Goal: Task Accomplishment & Management: Use online tool/utility

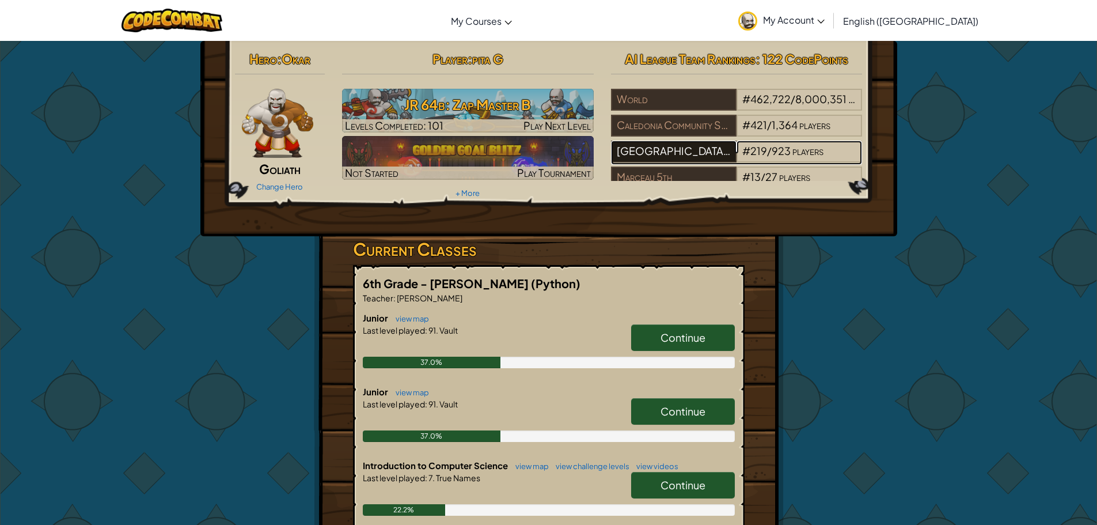
click at [665, 149] on div "[GEOGRAPHIC_DATA][PERSON_NAME]" at bounding box center [674, 152] width 126 height 22
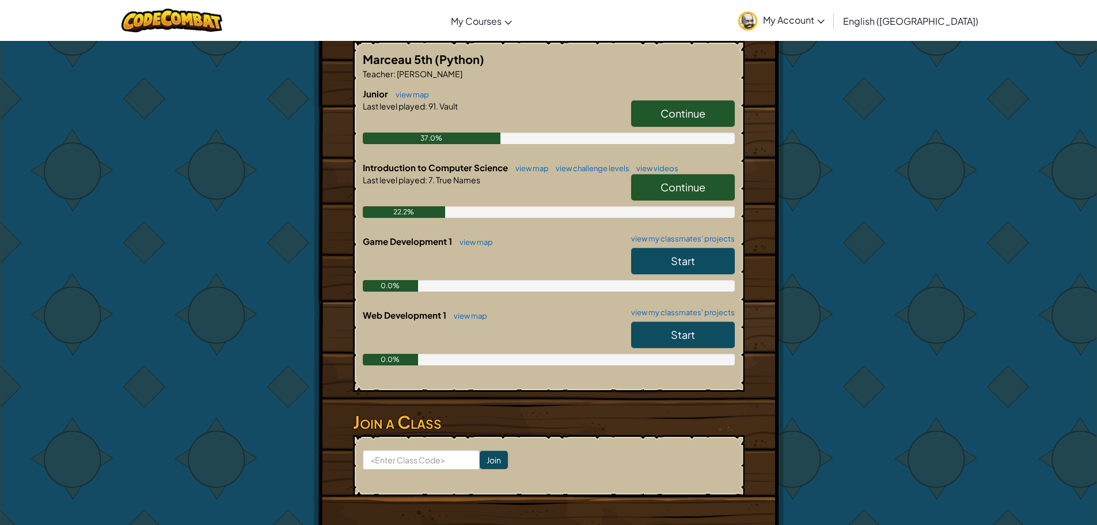
scroll to position [691, 0]
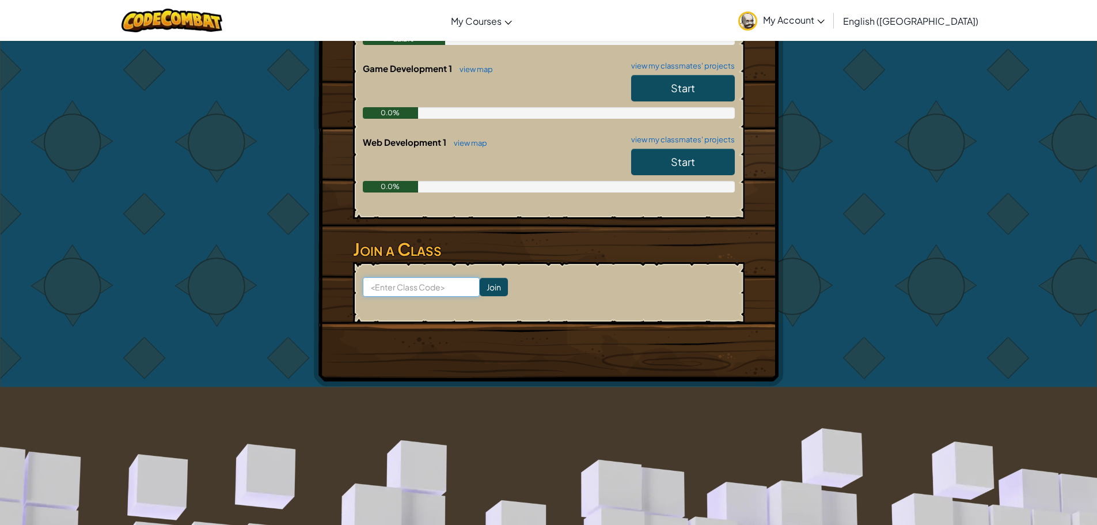
click at [401, 283] on input at bounding box center [421, 287] width 117 height 20
type input "egglampmore"
click input "Join" at bounding box center [494, 287] width 28 height 18
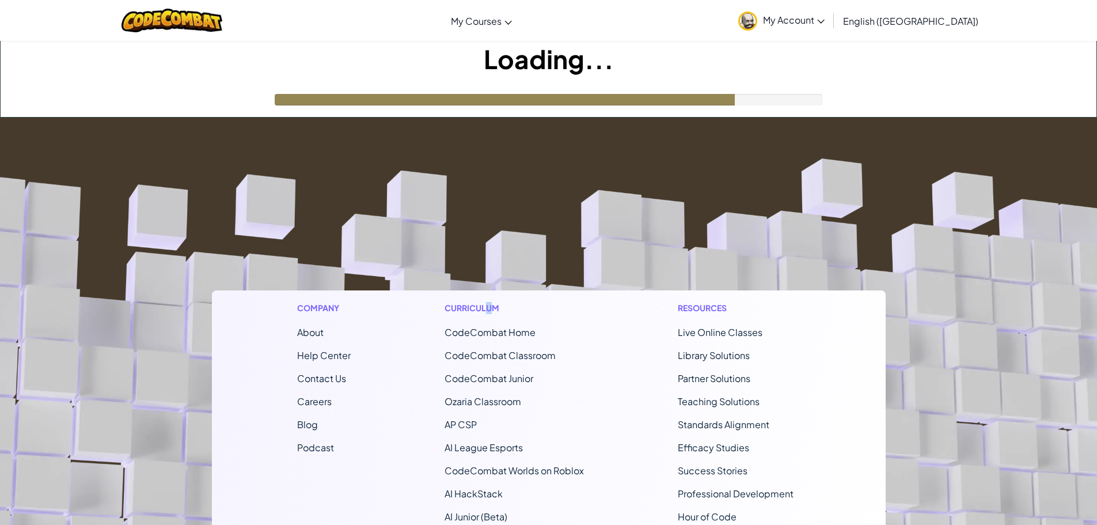
drag, startPoint x: 493, startPoint y: 211, endPoint x: 485, endPoint y: 242, distance: 31.4
click at [485, 242] on footer "Company About Help Center Contact Us Careers Blog Podcast Curriculum CodeCombat…" at bounding box center [548, 429] width 1097 height 624
drag, startPoint x: 455, startPoint y: 251, endPoint x: 448, endPoint y: 253, distance: 7.1
click at [449, 255] on footer "Company About Help Center Contact Us Careers Blog Podcast Curriculum CodeCombat…" at bounding box center [548, 429] width 1097 height 624
drag, startPoint x: 437, startPoint y: 235, endPoint x: 438, endPoint y: 229, distance: 5.9
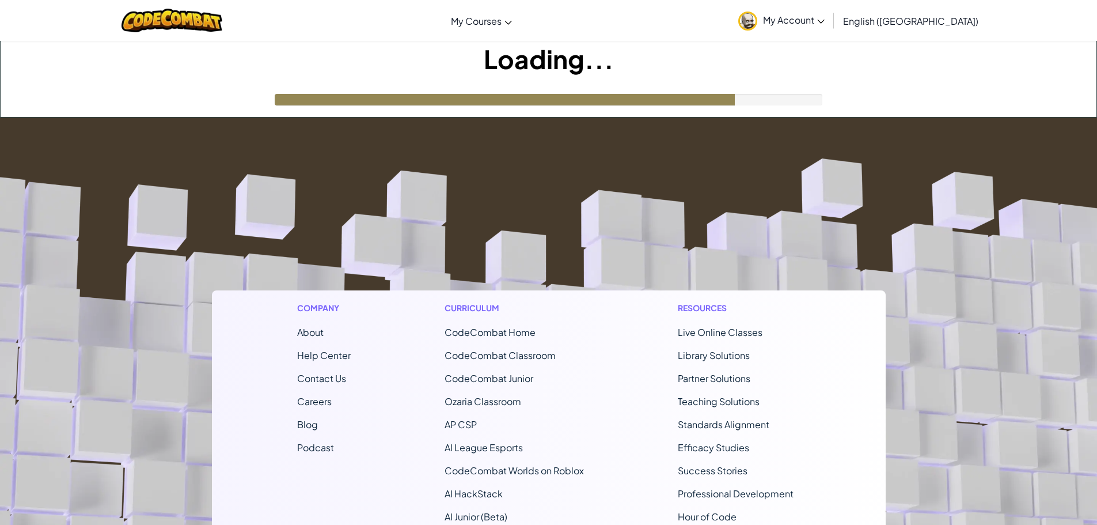
click at [435, 236] on footer "Company About Help Center Contact Us Careers Blog Podcast Curriculum CodeCombat…" at bounding box center [548, 429] width 1097 height 624
drag, startPoint x: 511, startPoint y: 218, endPoint x: 367, endPoint y: 215, distance: 144.0
click at [506, 217] on footer "Company About Help Center Contact Us Careers Blog Podcast Curriculum CodeCombat…" at bounding box center [548, 429] width 1097 height 624
drag, startPoint x: 367, startPoint y: 215, endPoint x: 255, endPoint y: 206, distance: 112.7
click at [250, 208] on footer "Company About Help Center Contact Us Careers Blog Podcast Curriculum CodeCombat…" at bounding box center [548, 429] width 1097 height 624
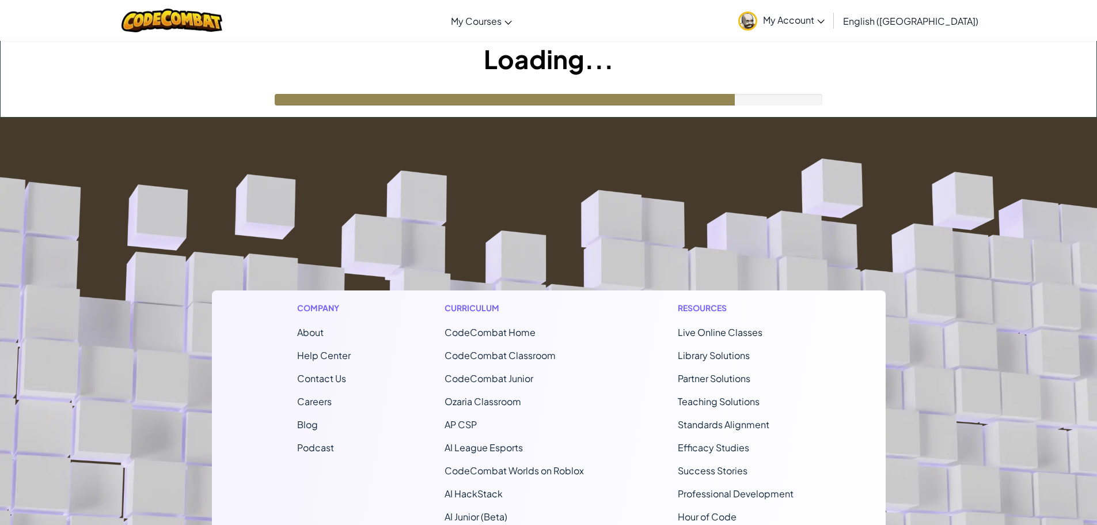
drag, startPoint x: 412, startPoint y: 193, endPoint x: 396, endPoint y: 196, distance: 17.1
click at [401, 196] on footer "Company About Help Center Contact Us Careers Blog Podcast Curriculum CodeCombat…" at bounding box center [548, 429] width 1097 height 624
click at [734, 103] on div at bounding box center [505, 100] width 460 height 12
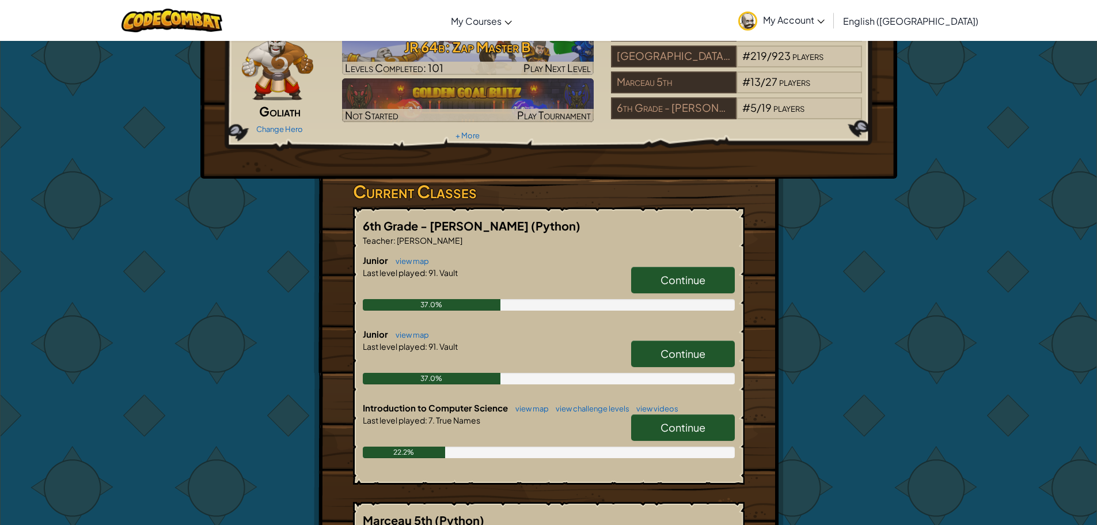
scroll to position [115, 0]
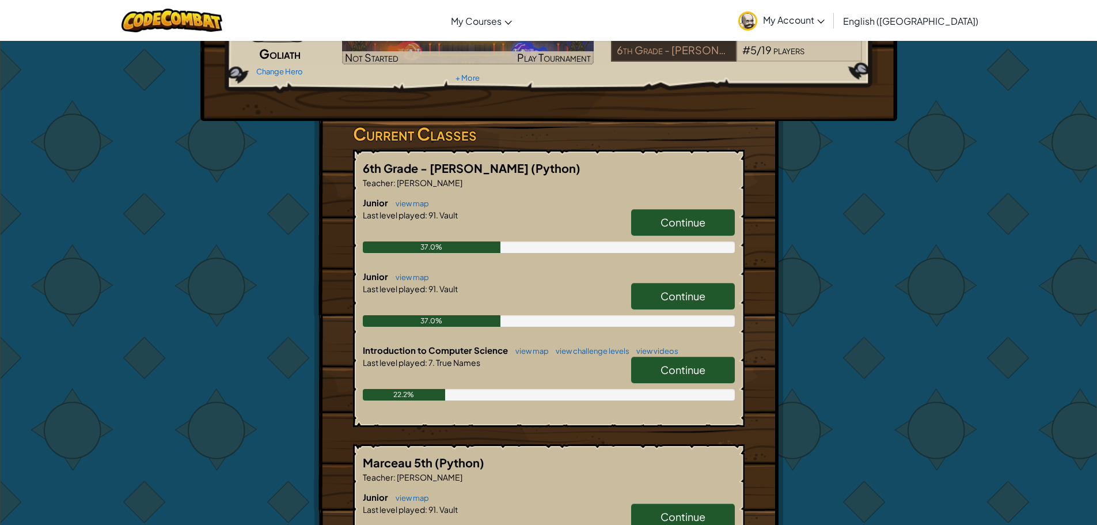
click at [672, 303] on link "Continue" at bounding box center [683, 296] width 104 height 26
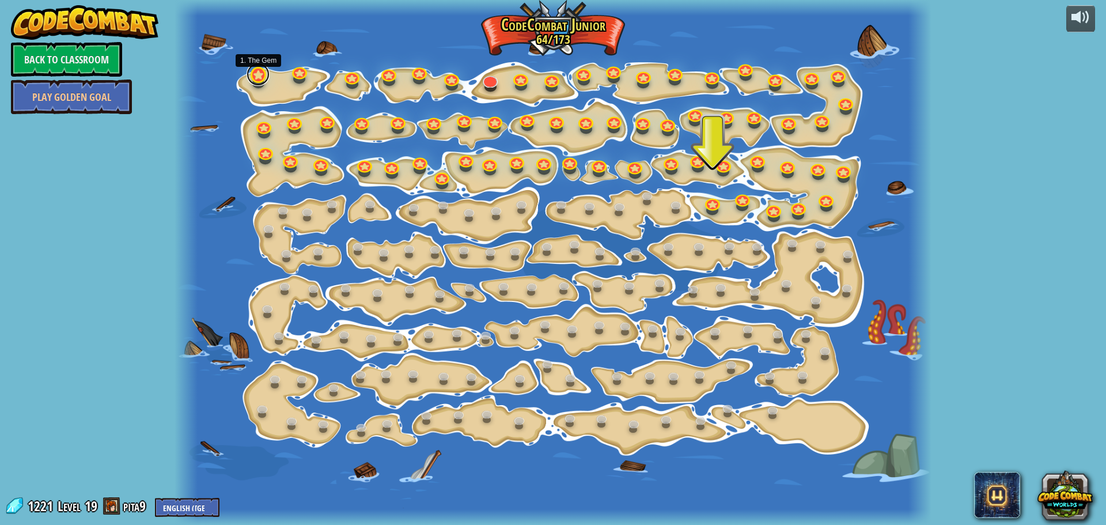
click at [257, 75] on link at bounding box center [257, 74] width 23 height 23
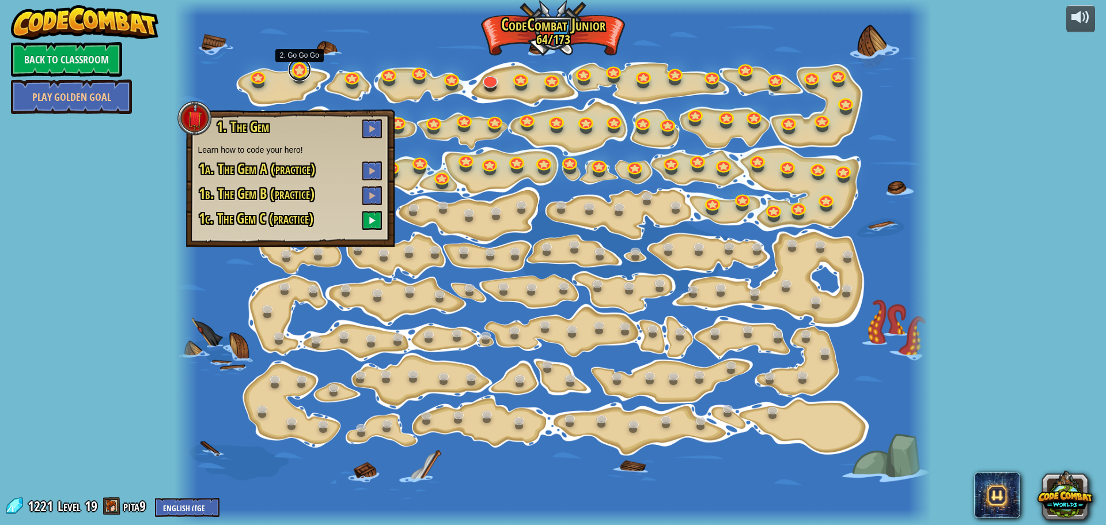
click at [302, 69] on link at bounding box center [299, 69] width 23 height 23
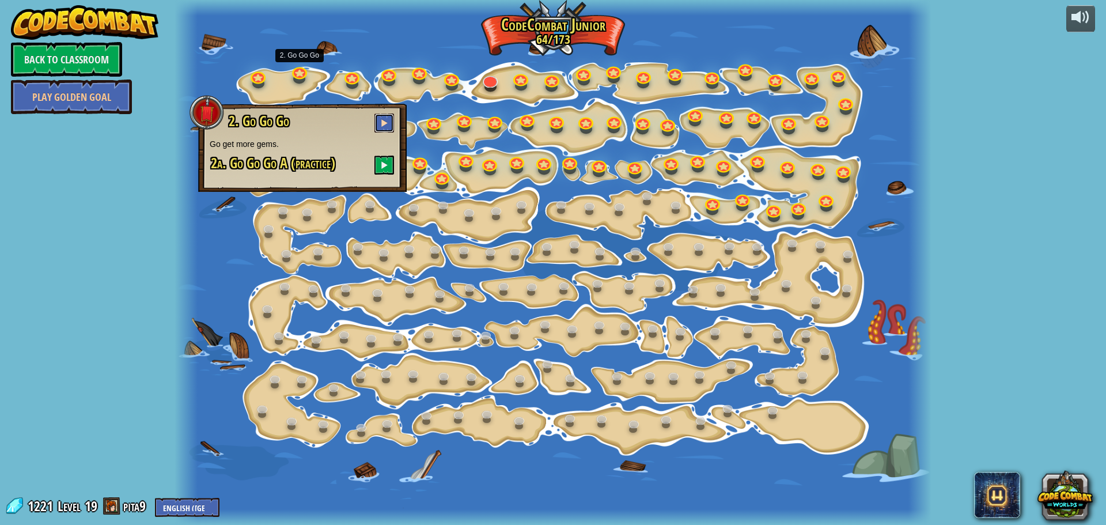
click at [388, 120] on button at bounding box center [384, 122] width 20 height 19
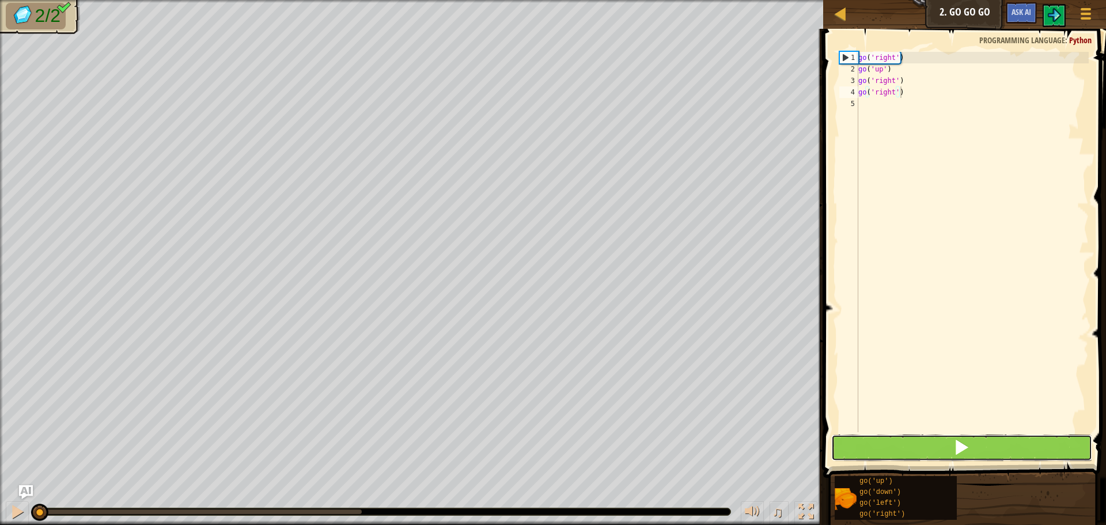
click at [973, 442] on button at bounding box center [961, 447] width 261 height 26
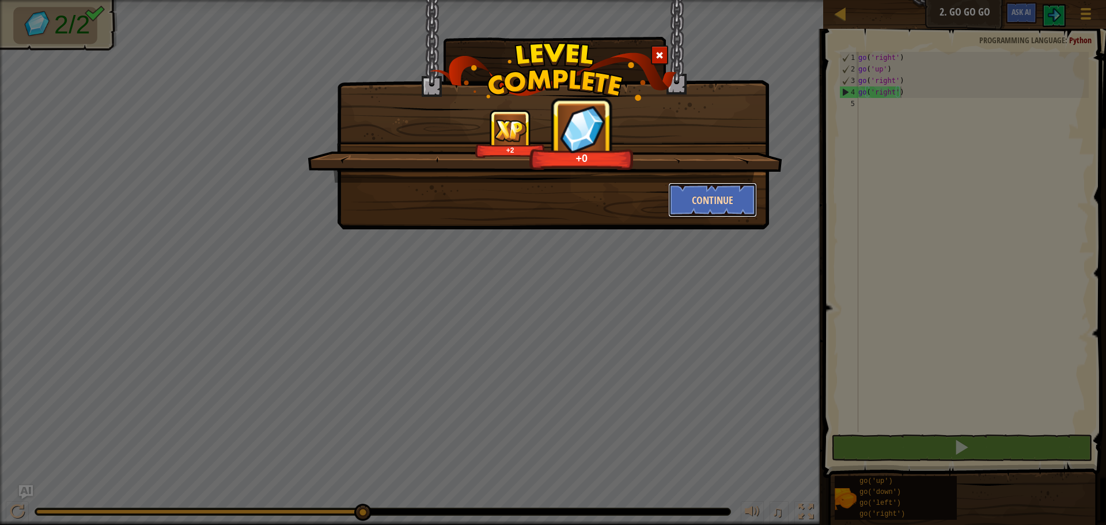
click at [712, 195] on button "Continue" at bounding box center [712, 200] width 89 height 35
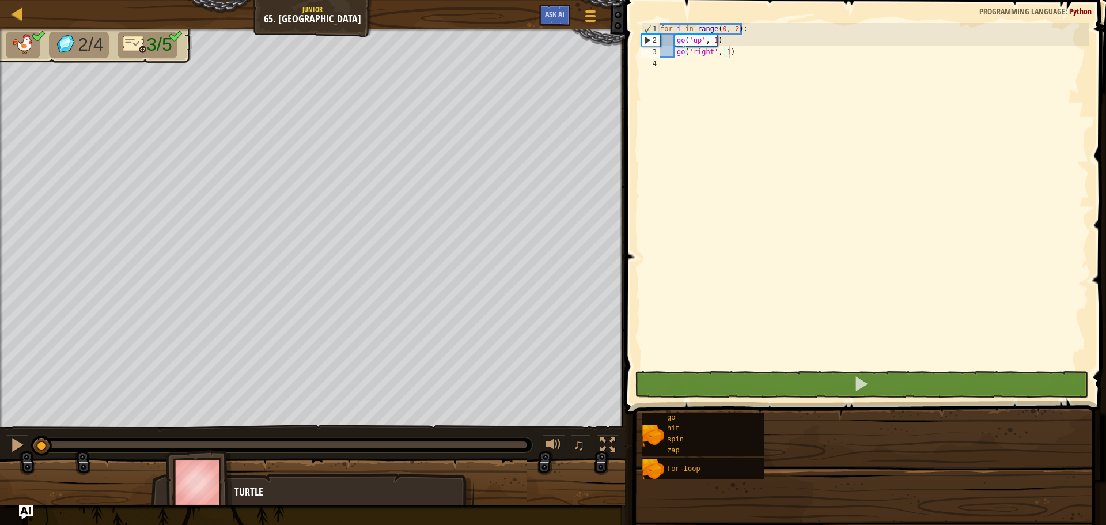
click at [974, 477] on div "go hit spin zap for-loop" at bounding box center [870, 446] width 456 height 68
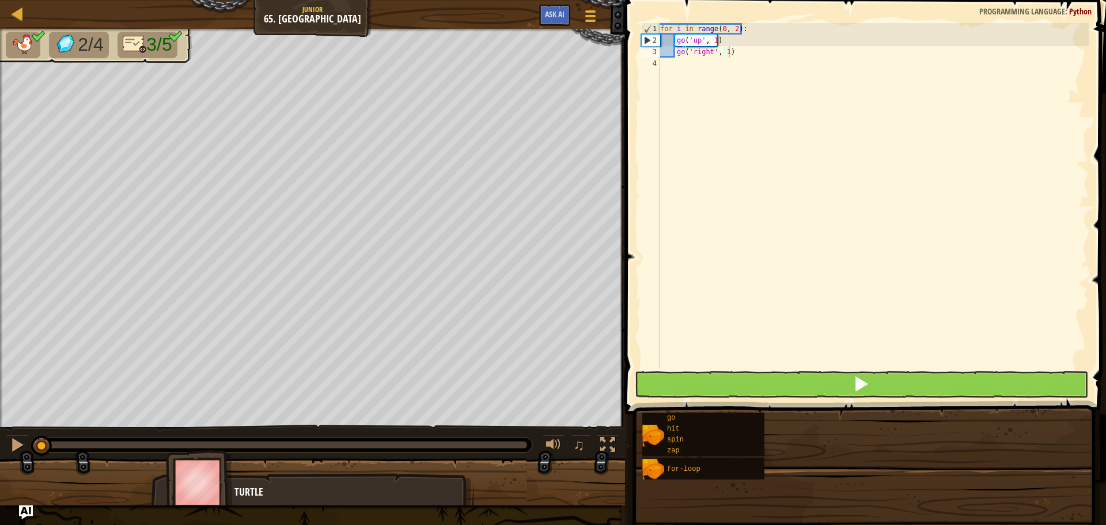
drag, startPoint x: 974, startPoint y: 477, endPoint x: 955, endPoint y: 420, distance: 59.5
click at [969, 463] on div "go hit spin zap for-loop" at bounding box center [870, 446] width 456 height 68
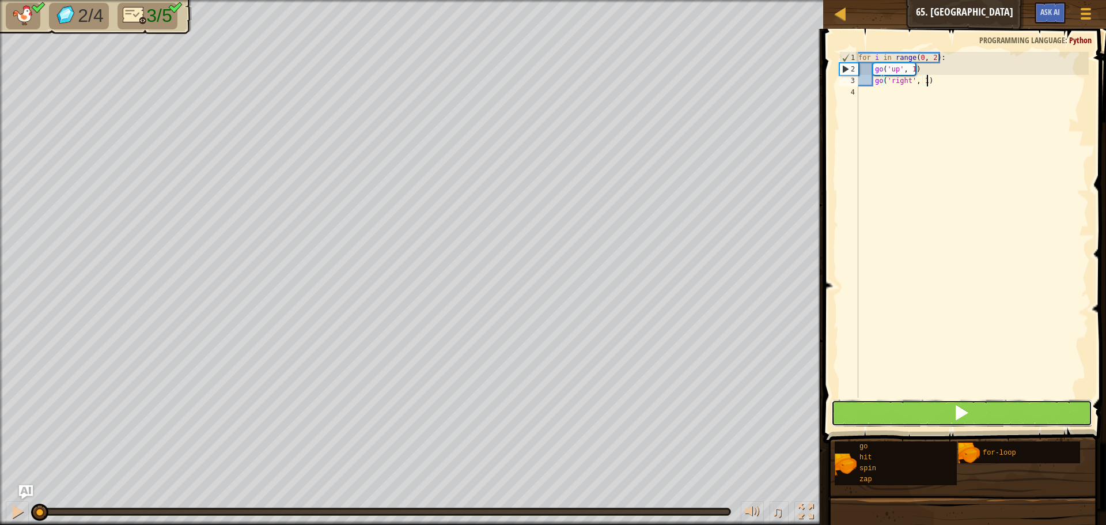
click at [954, 419] on span at bounding box center [961, 412] width 16 height 16
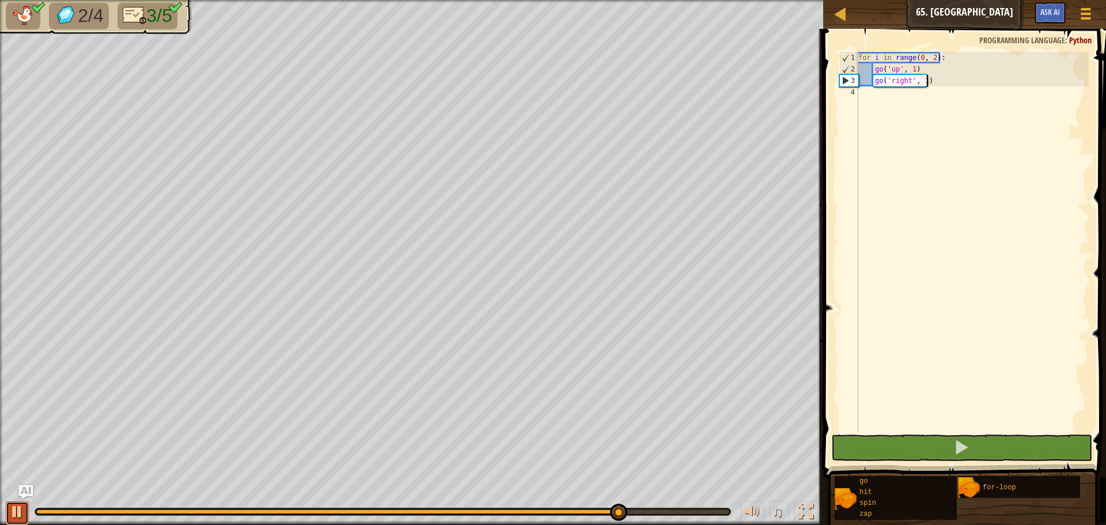
click at [16, 506] on div at bounding box center [17, 511] width 15 height 15
click at [27, 490] on img "Ask AI" at bounding box center [25, 491] width 15 height 15
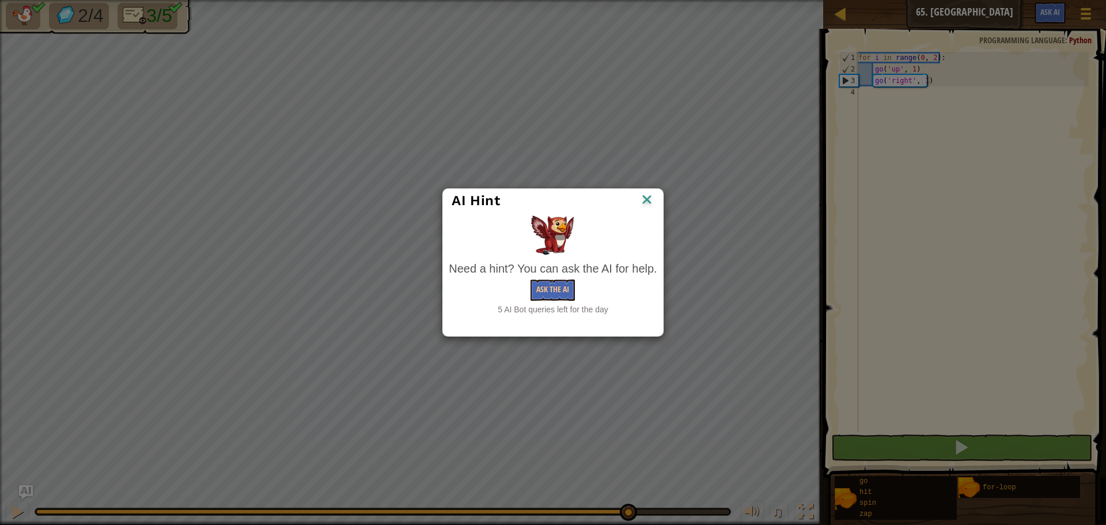
click at [646, 202] on img at bounding box center [646, 200] width 15 height 17
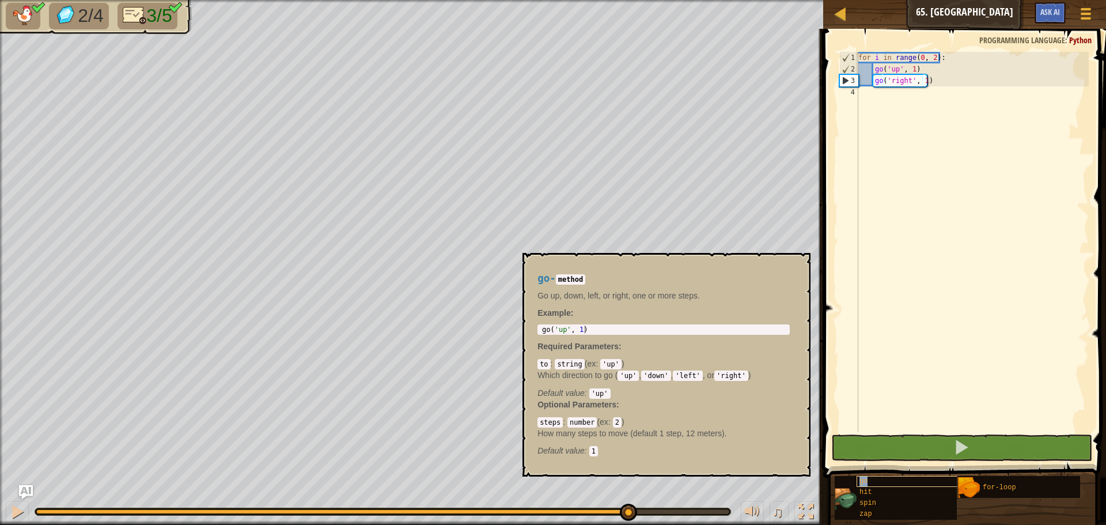
click at [905, 484] on div "go" at bounding box center [911, 481] width 111 height 11
click at [605, 363] on code "'up'" at bounding box center [610, 364] width 21 height 10
drag, startPoint x: 612, startPoint y: 367, endPoint x: 663, endPoint y: 378, distance: 52.4
click at [663, 378] on div "to : string ( ex : 'up' ) Which direction to go ( 'up' , 'down' , 'left' , or '…" at bounding box center [663, 378] width 252 height 40
click at [904, 81] on div "for i in range ( 0 , 2 ) : go ( 'up' , 1 ) go ( 'right' , 1 )" at bounding box center [972, 253] width 233 height 403
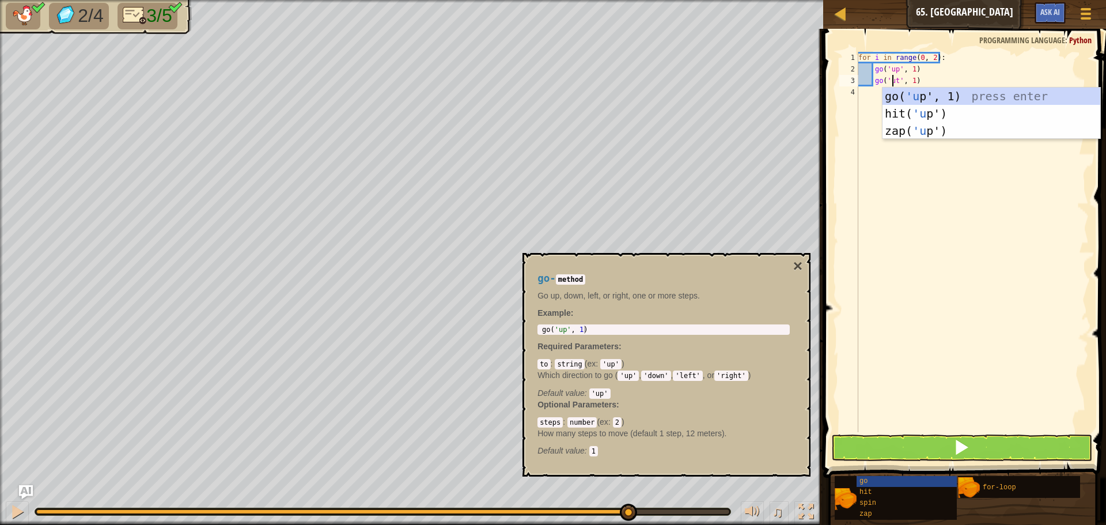
scroll to position [5, 3]
click at [916, 90] on div "go( 'up ', 1) press enter hit( 'up ') press enter zap( 'up ') press enter" at bounding box center [991, 131] width 218 height 86
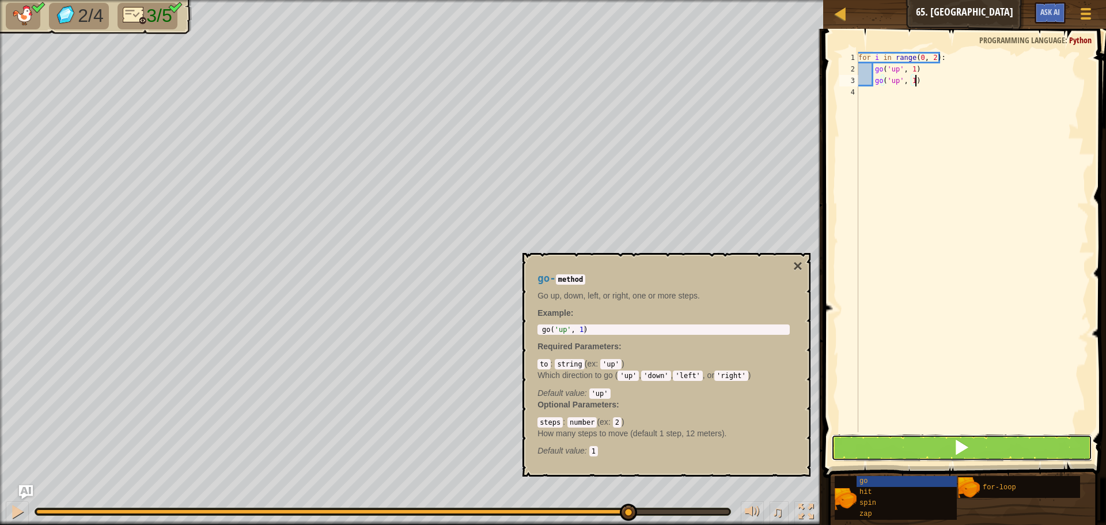
click at [933, 451] on button at bounding box center [961, 447] width 261 height 26
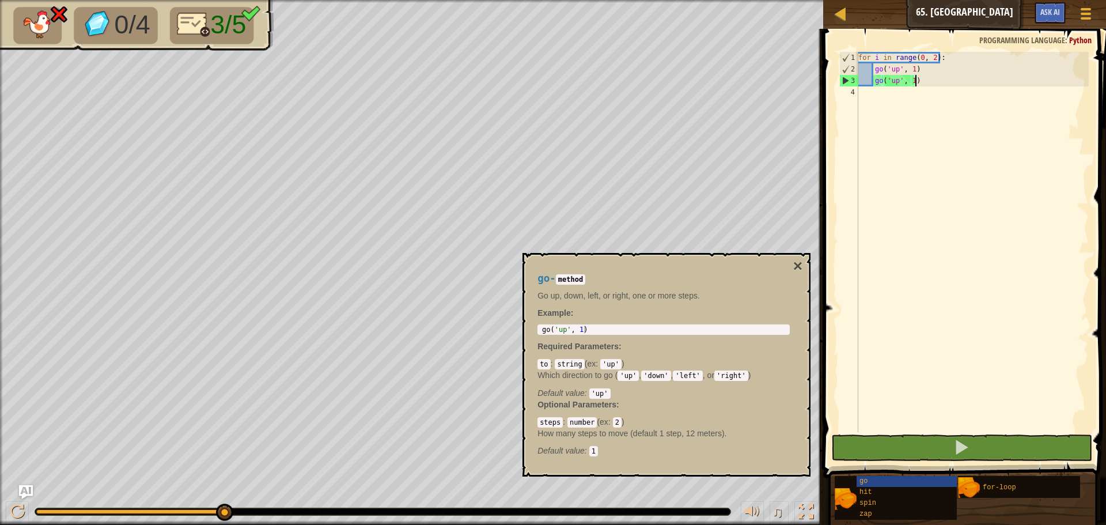
drag, startPoint x: 923, startPoint y: 78, endPoint x: 923, endPoint y: 87, distance: 8.6
click at [923, 87] on div "for i in range ( 0 , 2 ) : go ( 'up' , 1 ) go ( 'up' , 1 )" at bounding box center [972, 253] width 233 height 403
type textarea "go('up', 1)"
drag, startPoint x: 889, startPoint y: 81, endPoint x: 889, endPoint y: 89, distance: 8.1
click at [889, 89] on div "for i in range ( 0 , 2 ) : go ( 'up' , 1 ) go ( 'up' , 1 )" at bounding box center [972, 253] width 233 height 403
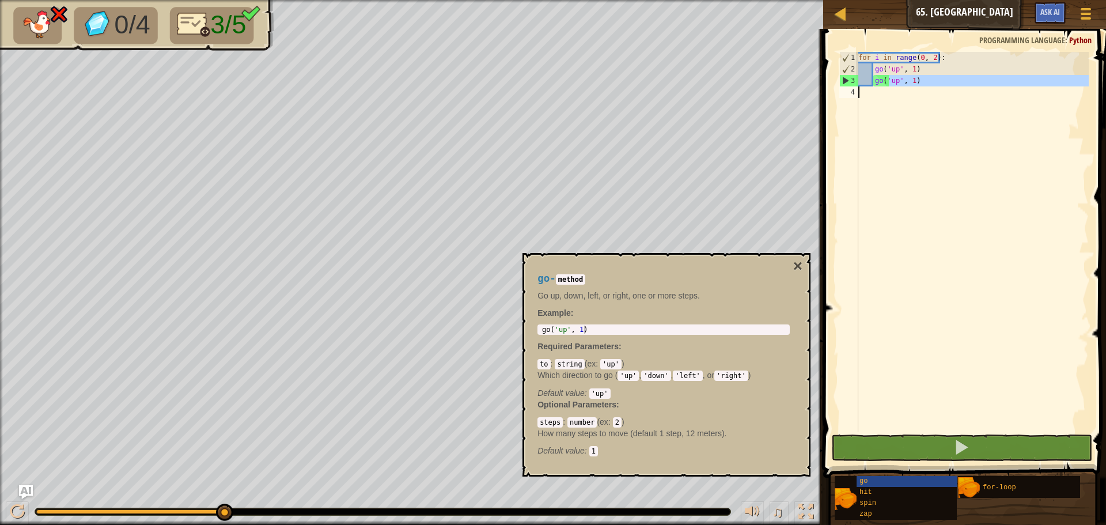
click at [885, 154] on div "for i in range ( 0 , 2 ) : go ( 'up' , 1 ) go ( 'up' , 1 )" at bounding box center [972, 242] width 233 height 380
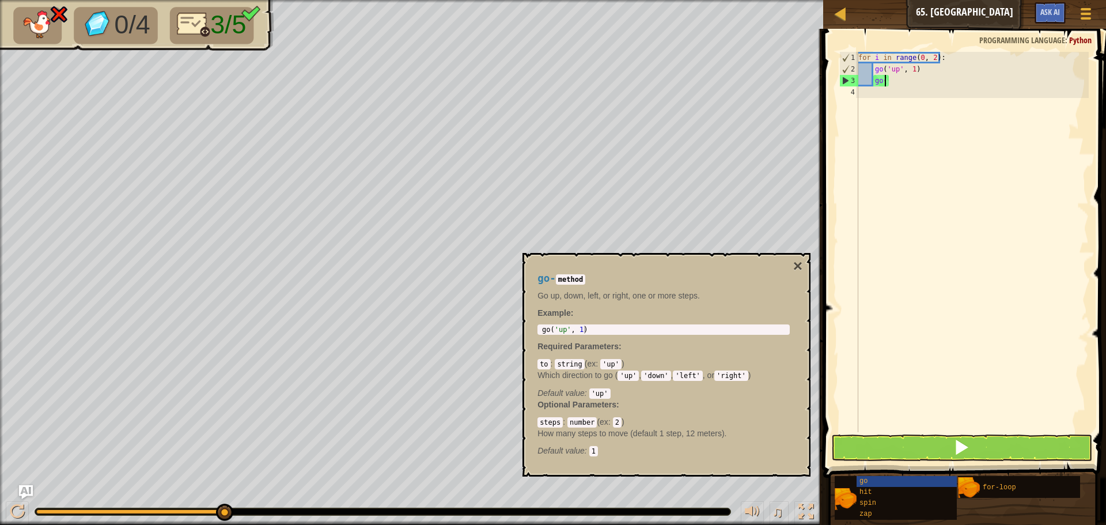
type textarea "g"
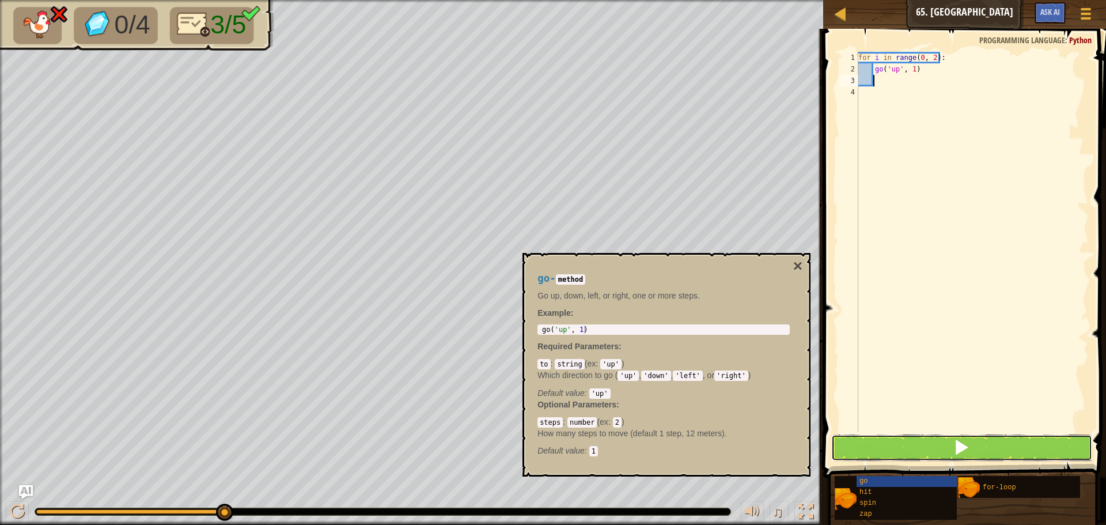
click at [856, 449] on button at bounding box center [961, 447] width 261 height 26
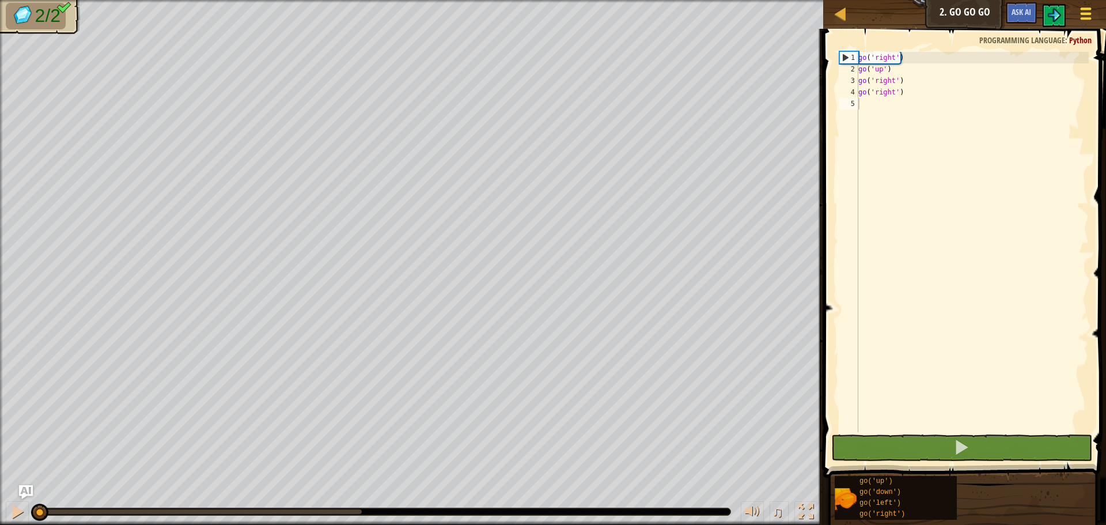
click at [1084, 9] on span at bounding box center [1085, 8] width 11 height 2
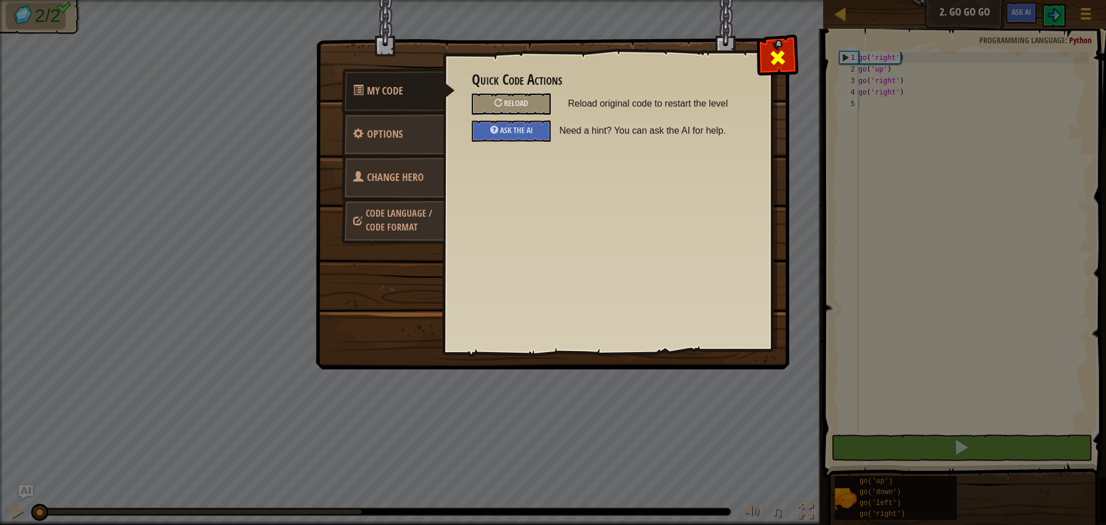
click at [773, 52] on span at bounding box center [777, 57] width 18 height 18
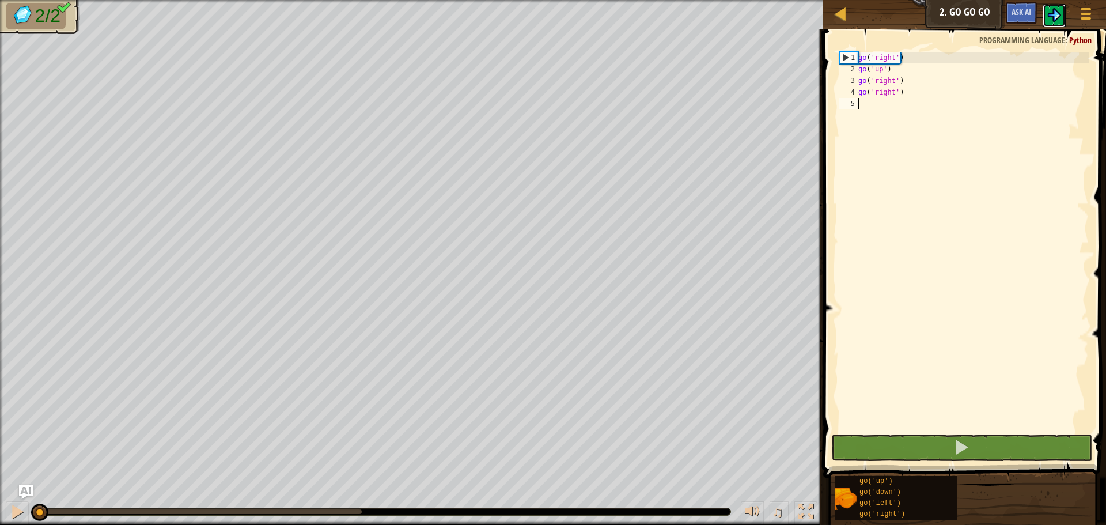
click at [1044, 21] on button at bounding box center [1053, 15] width 23 height 23
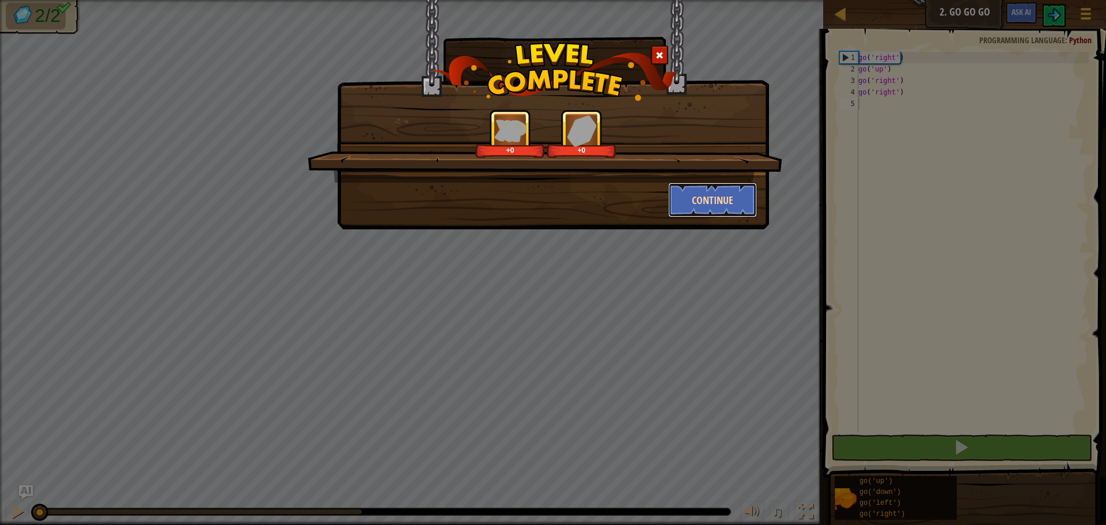
click at [700, 203] on button "Continue" at bounding box center [712, 200] width 89 height 35
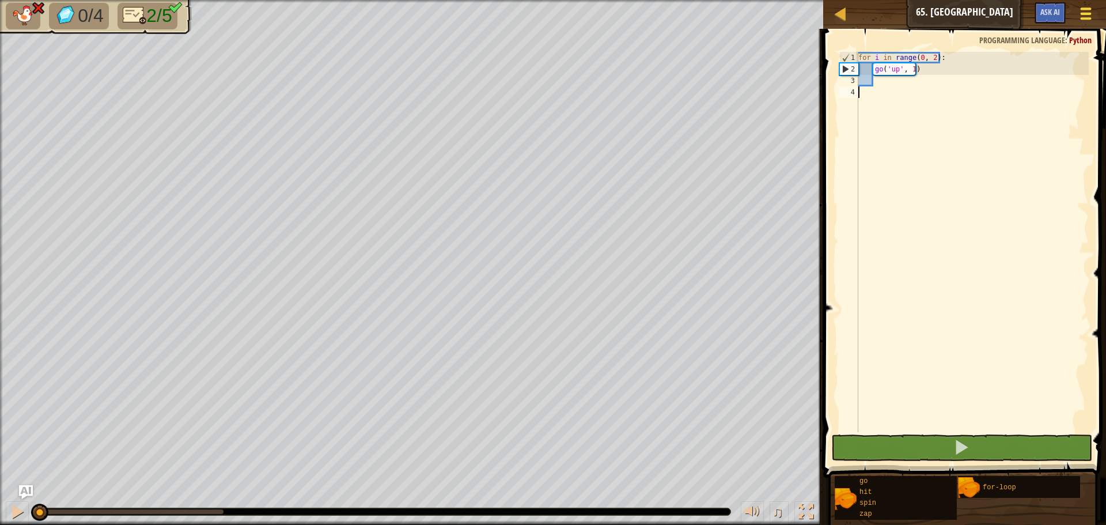
click at [1084, 10] on div at bounding box center [1085, 13] width 16 height 17
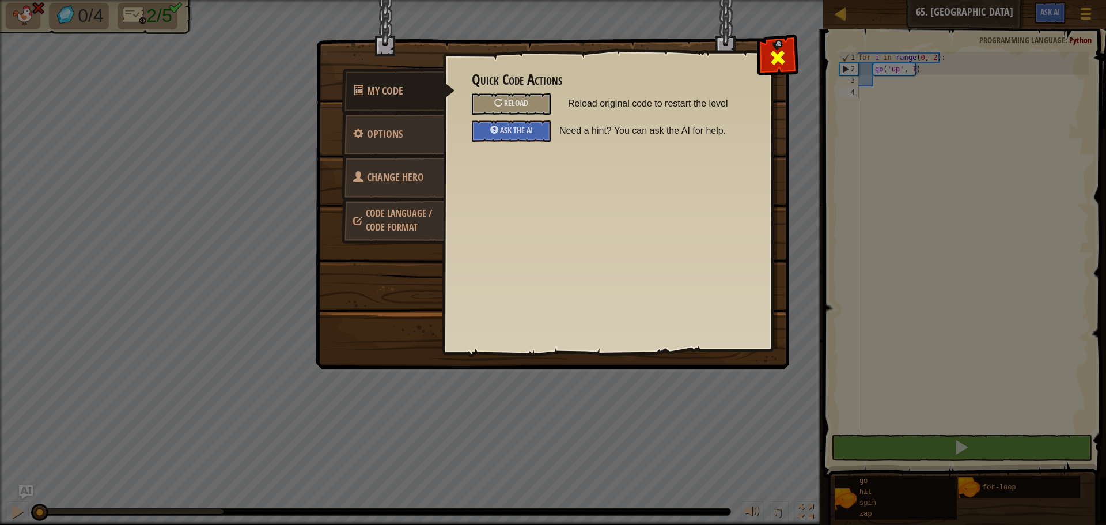
click at [787, 59] on div at bounding box center [777, 55] width 36 height 36
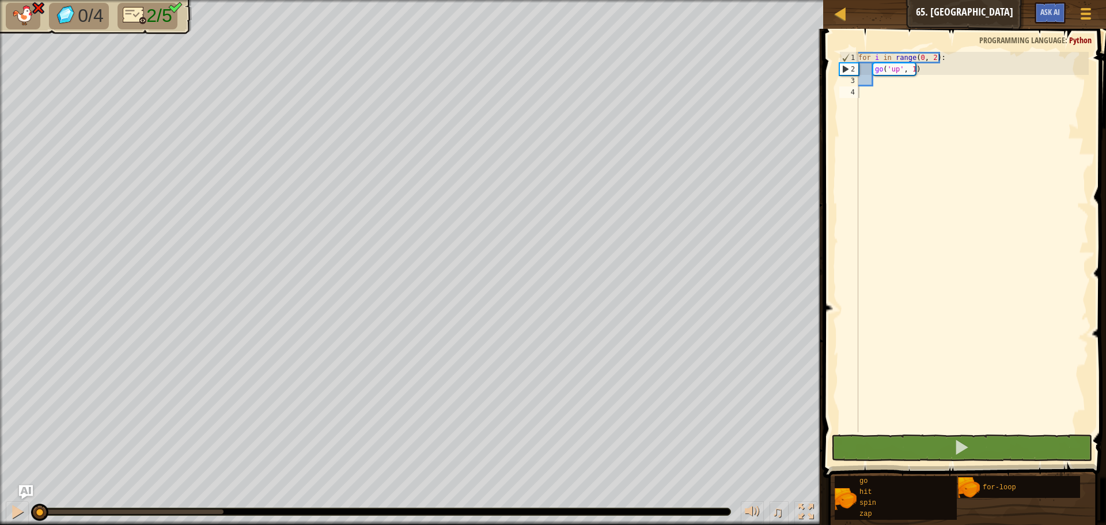
click at [954, 4] on div "Map Junior 65. Loopy Game Menu Ask AI" at bounding box center [964, 14] width 283 height 29
click at [954, 13] on div "Map Junior 65. Loopy Game Menu Ask AI" at bounding box center [964, 14] width 283 height 29
click at [952, 13] on div "Map Junior 65. Loopy Game Menu Ask AI" at bounding box center [964, 14] width 283 height 29
click at [849, 11] on link "Map" at bounding box center [849, 14] width 6 height 16
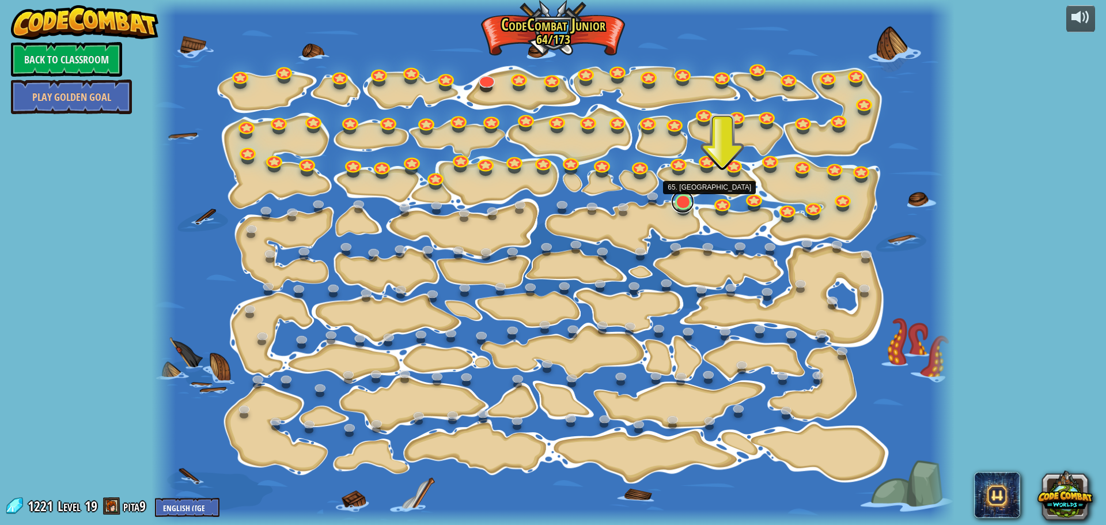
click at [683, 200] on link at bounding box center [682, 201] width 23 height 23
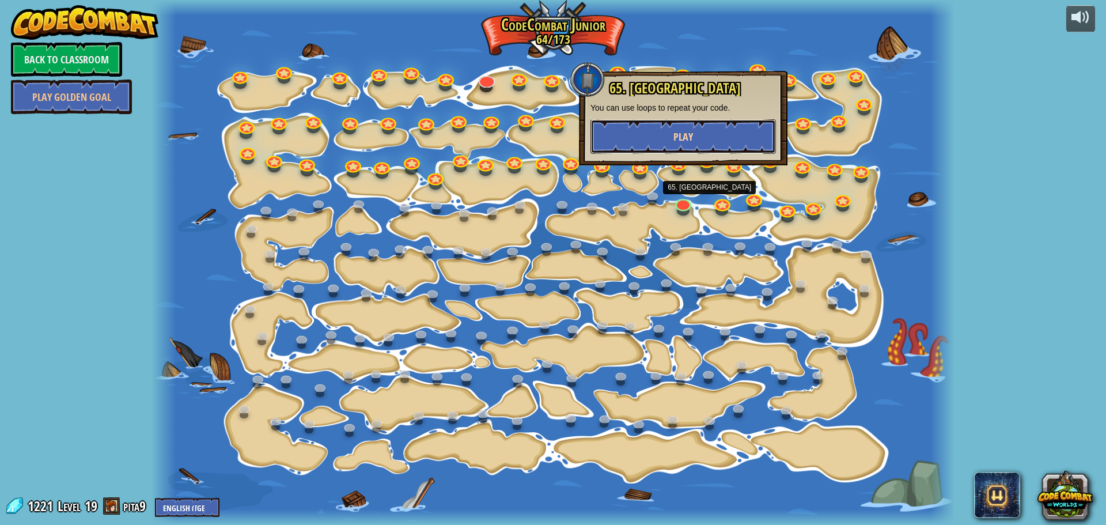
click at [710, 134] on button "Play" at bounding box center [682, 136] width 185 height 35
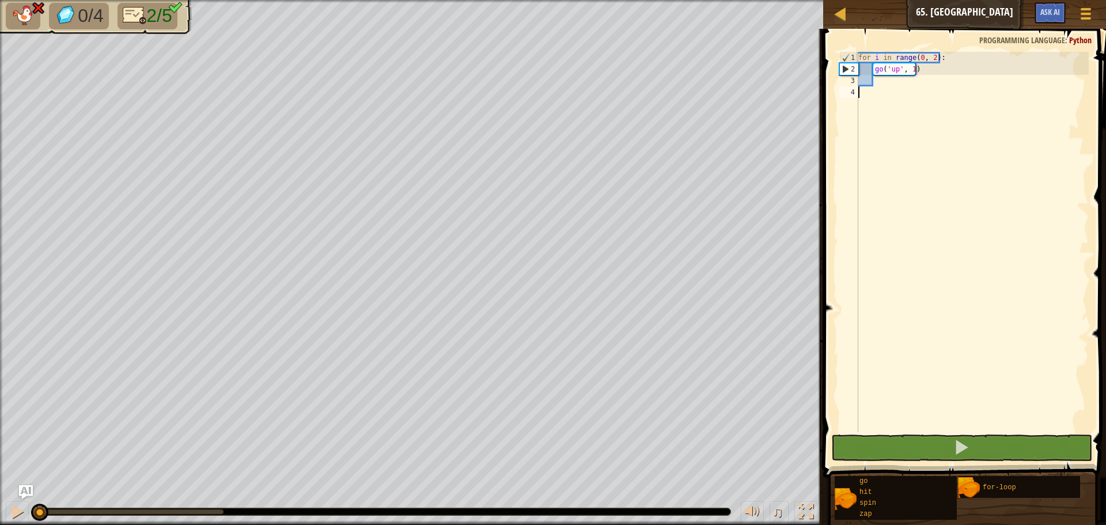
click at [914, 71] on div "for i in range ( 0 , 2 ) : go ( 'up' , 1 )" at bounding box center [972, 253] width 233 height 403
click at [916, 71] on div "for i in range ( 0 , 2 ) : go ( 'up' , 1 )" at bounding box center [972, 253] width 233 height 403
click at [910, 69] on div "for i in range ( 0 , 2 ) : go ( 'up' , 1 )" at bounding box center [972, 253] width 233 height 403
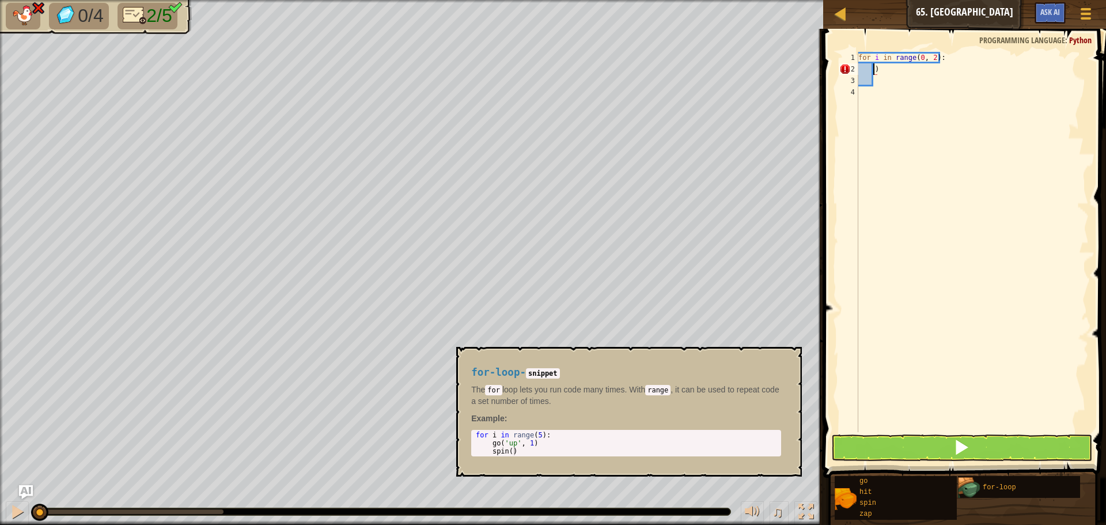
type textarea ")"
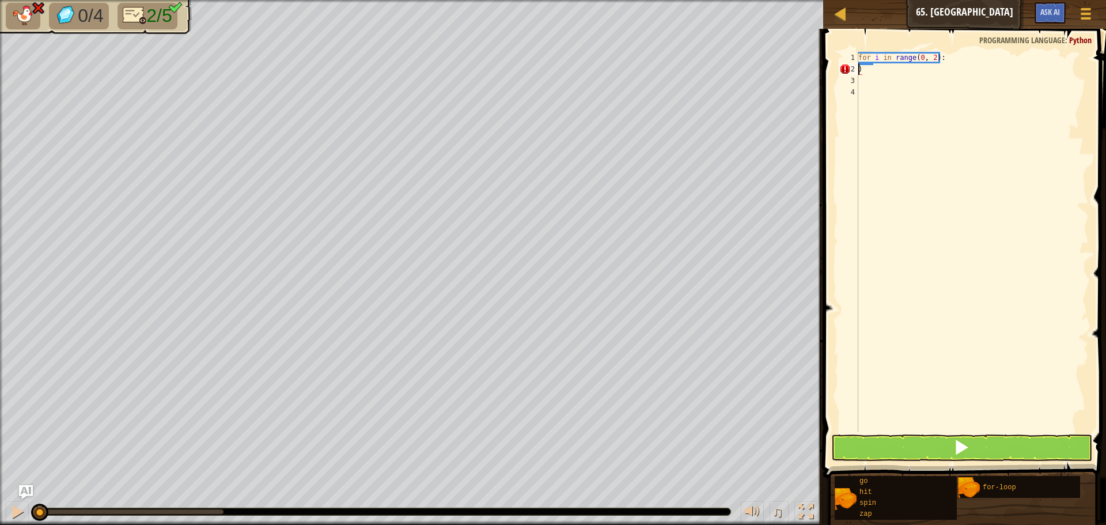
click at [866, 67] on div "for i in range ( 0 , 2 ) : )" at bounding box center [972, 253] width 233 height 403
click at [967, 451] on span at bounding box center [961, 447] width 16 height 16
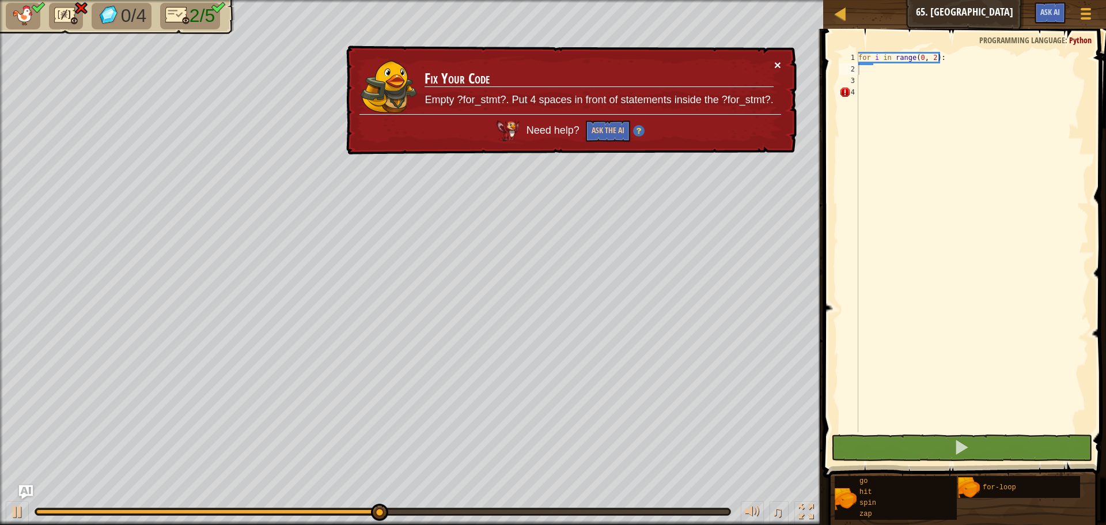
click at [775, 62] on button "×" at bounding box center [777, 65] width 7 height 12
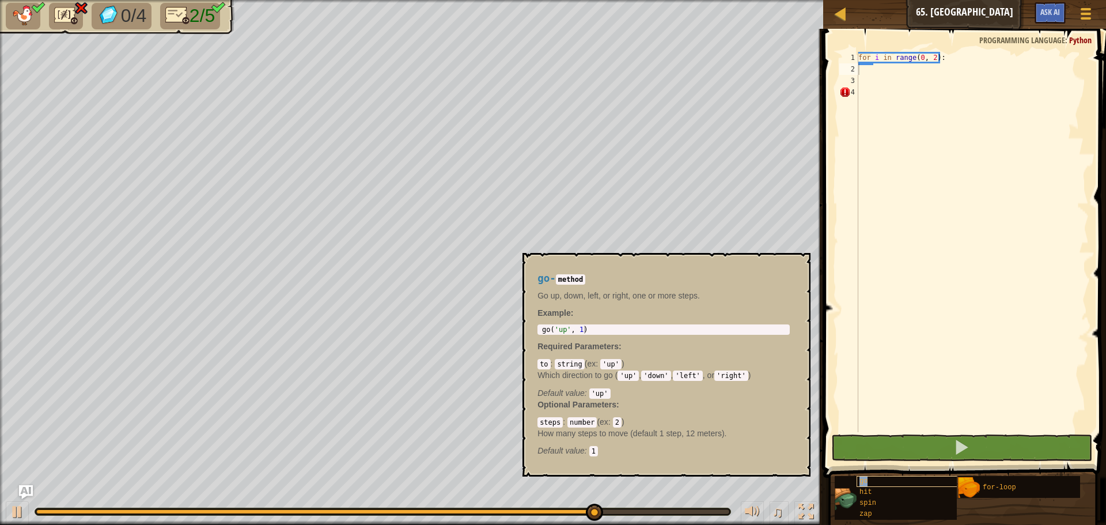
click at [917, 480] on div "go" at bounding box center [911, 481] width 111 height 11
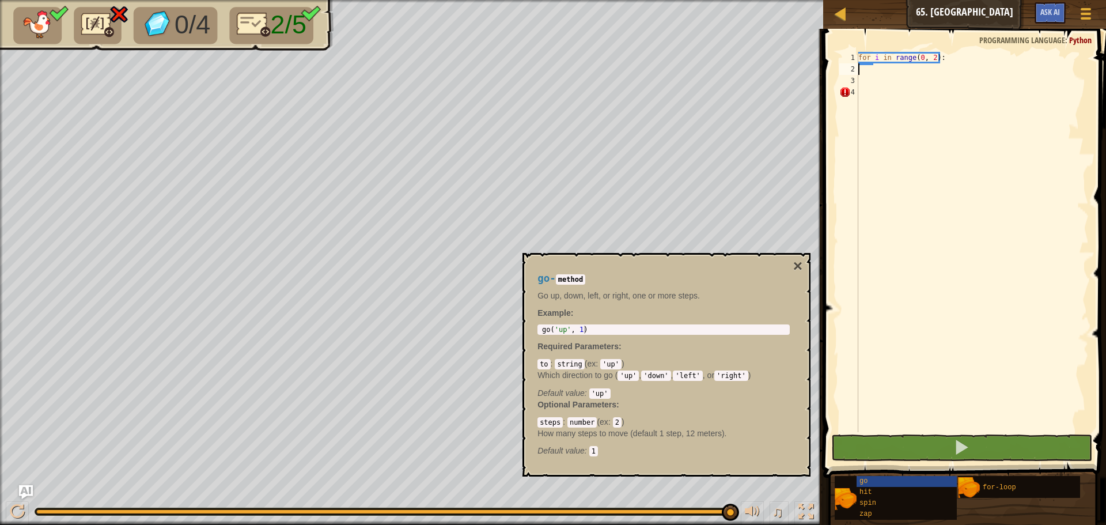
click at [891, 74] on div "for i in range ( 0 , 2 ) :" at bounding box center [972, 253] width 233 height 403
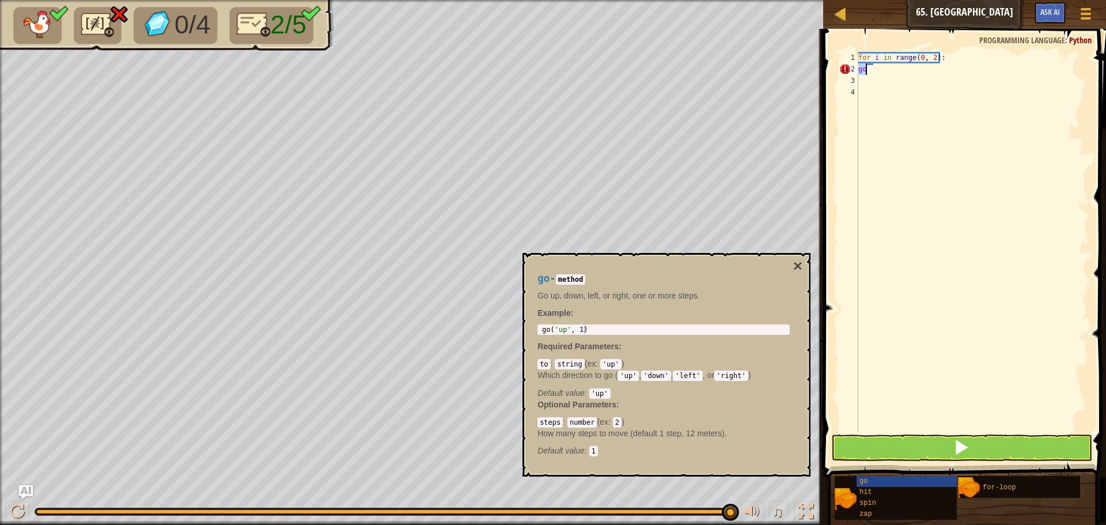
click at [861, 66] on div "for i in range ( 0 , 2 ) : go" at bounding box center [972, 242] width 233 height 380
click at [866, 65] on div "for i in range ( 0 , 2 ) : go" at bounding box center [972, 253] width 233 height 403
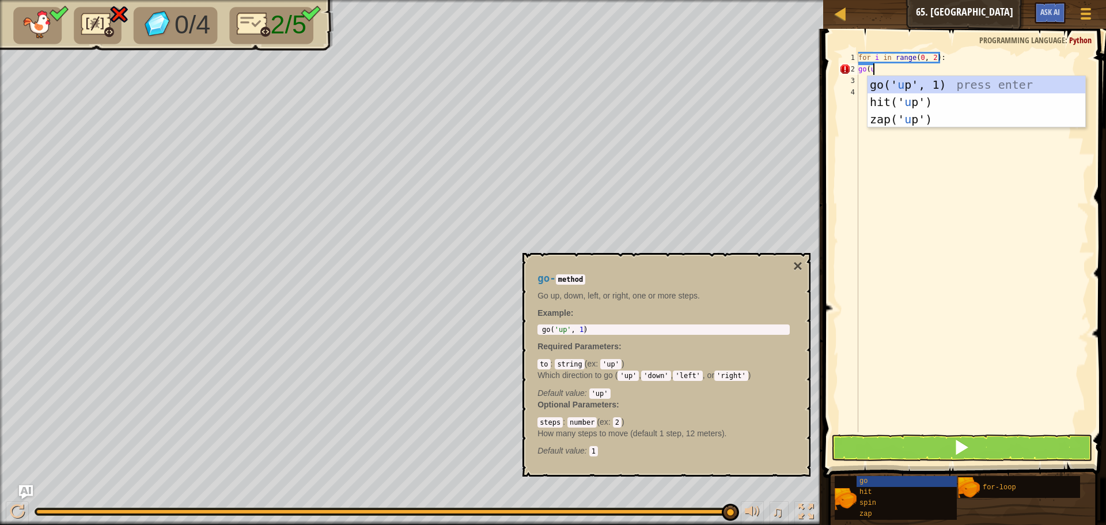
type textarea "go(up"
click at [936, 85] on div "go(' up ', 1) press enter hit(' up ') press enter zap(' up ') press enter" at bounding box center [976, 119] width 218 height 86
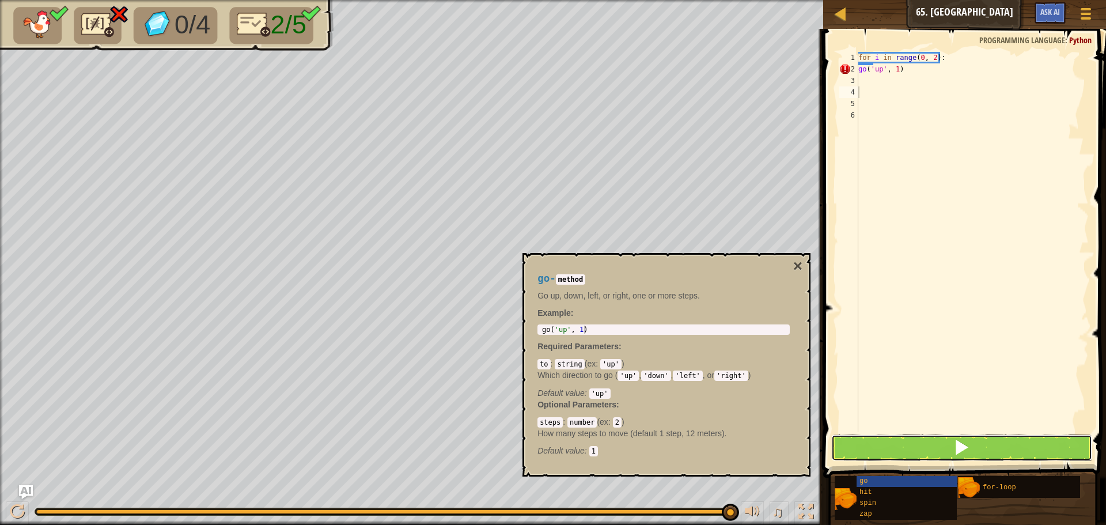
click at [987, 447] on button at bounding box center [961, 447] width 261 height 26
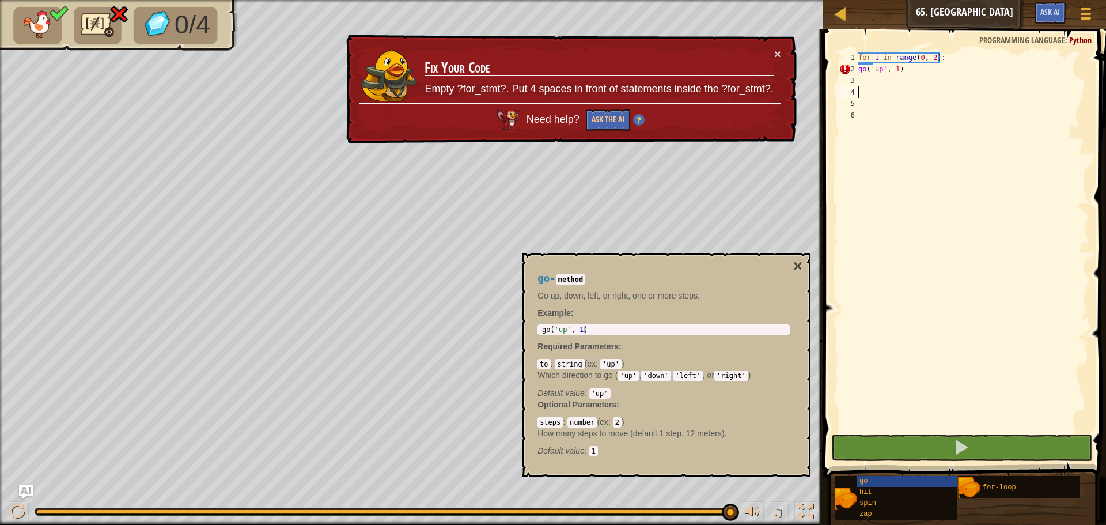
click at [928, 69] on div "for i in range ( 0 , 2 ) : go ( 'up' , 1 )" at bounding box center [972, 253] width 233 height 403
click at [601, 111] on button "Ask the AI" at bounding box center [608, 119] width 44 height 21
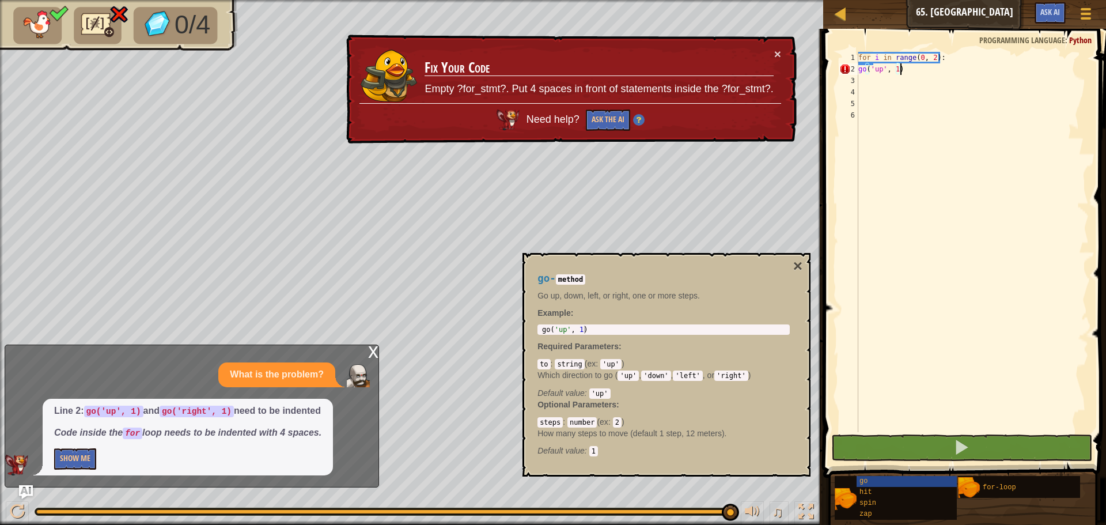
click at [870, 56] on div "for i in range ( 0 , 2 ) : go ( 'up' , 1 )" at bounding box center [972, 253] width 233 height 403
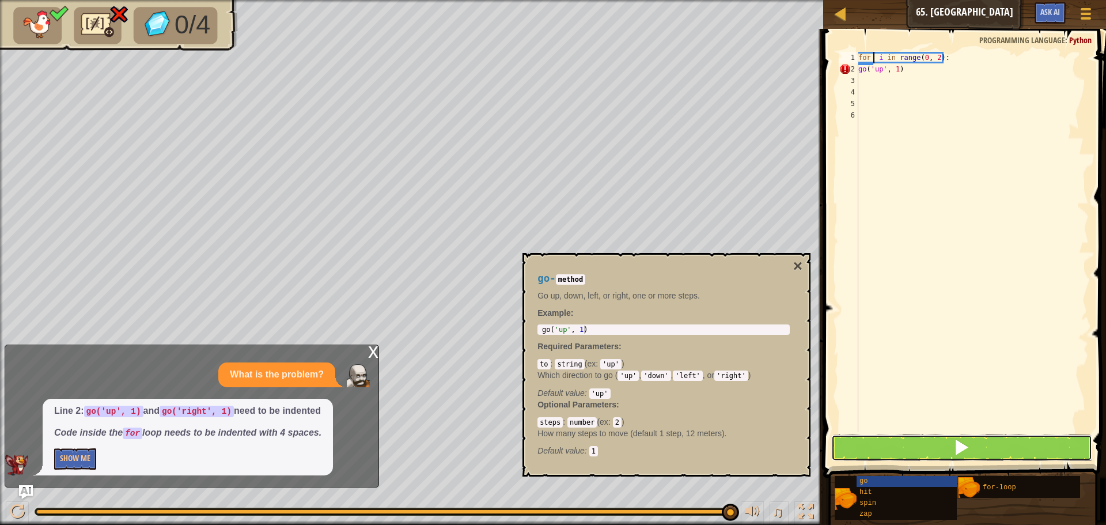
click at [921, 446] on button at bounding box center [961, 447] width 261 height 26
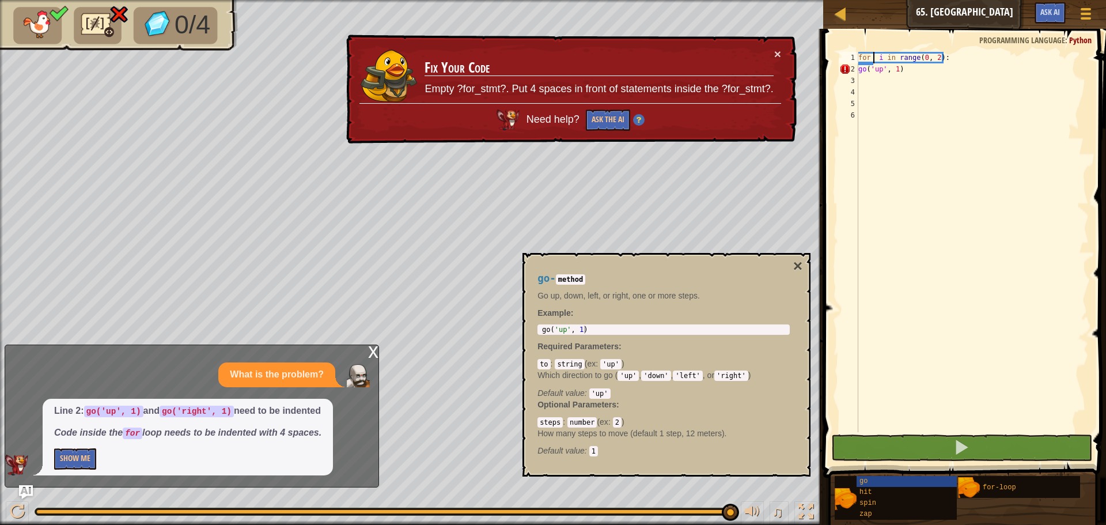
click at [864, 69] on div "for i in range ( 0 , 2 ) : go ( 'up' , 1 )" at bounding box center [972, 253] width 233 height 403
type textarea "go ('up', 1)"
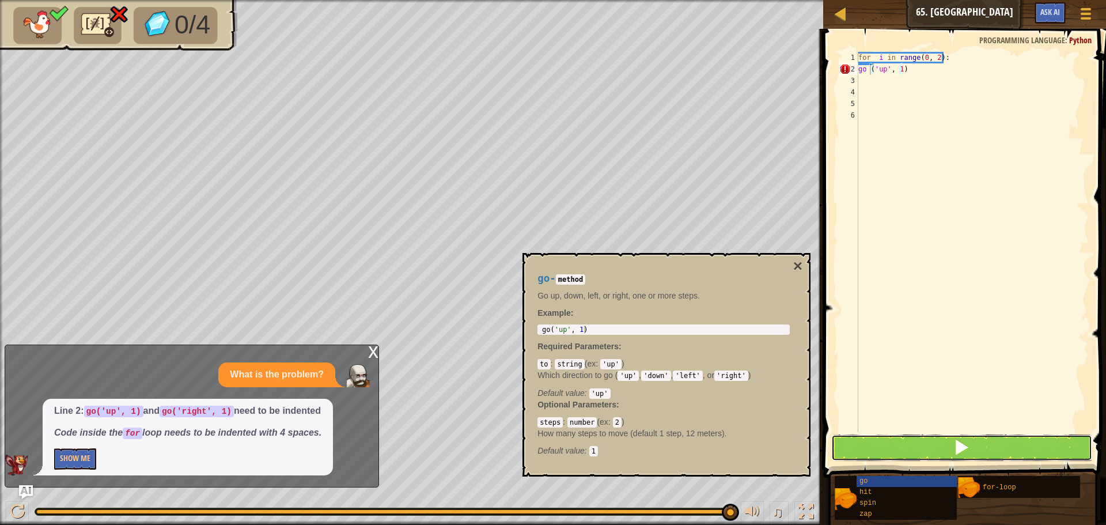
click at [919, 445] on button at bounding box center [961, 447] width 261 height 26
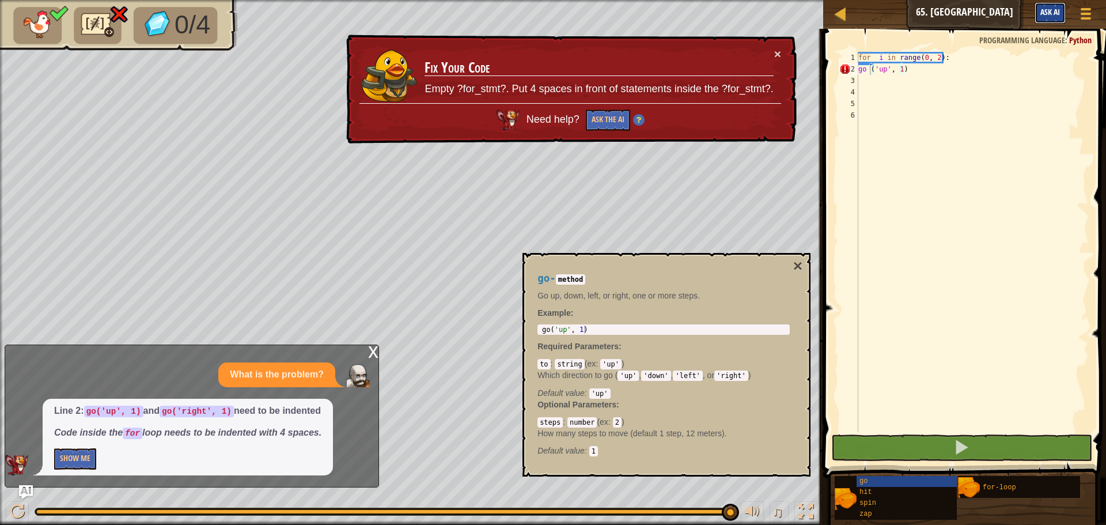
click at [1049, 14] on span "Ask AI" at bounding box center [1050, 11] width 20 height 11
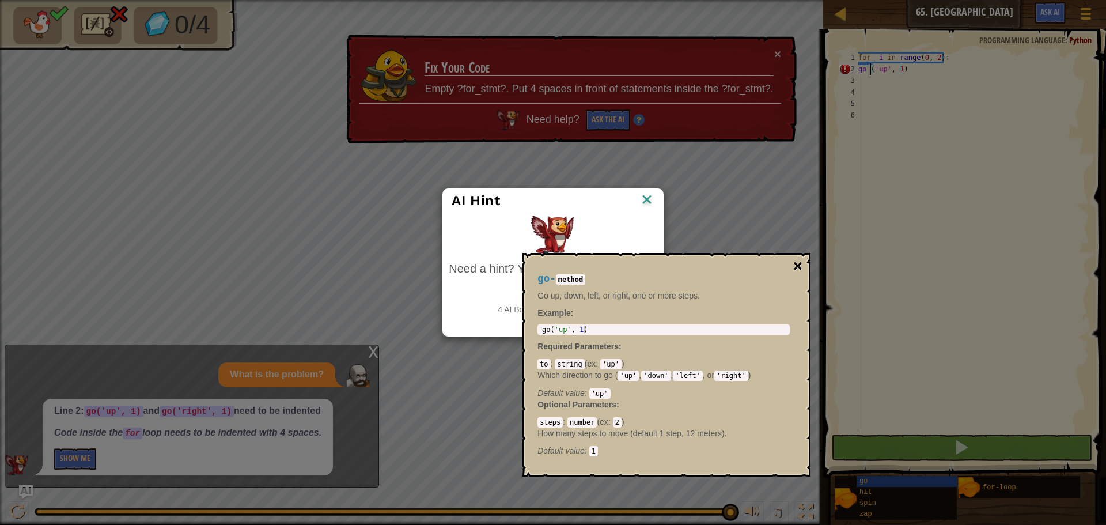
click at [797, 259] on button "×" at bounding box center [797, 266] width 9 height 16
click at [799, 265] on button "×" at bounding box center [797, 266] width 9 height 16
click at [796, 265] on button "×" at bounding box center [797, 266] width 9 height 16
click at [796, 263] on button "×" at bounding box center [797, 266] width 9 height 16
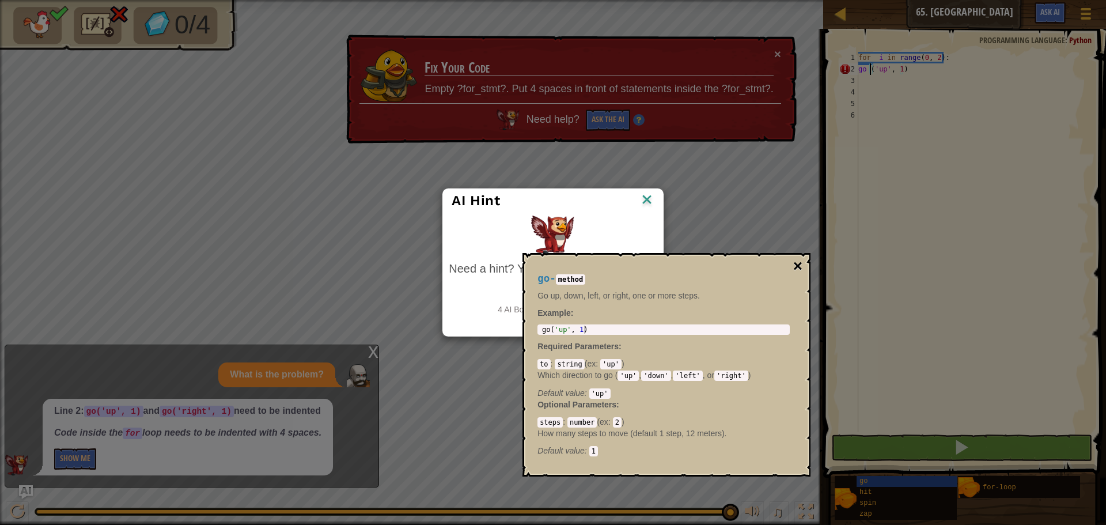
click at [796, 262] on button "×" at bounding box center [797, 266] width 9 height 16
click at [794, 261] on button "×" at bounding box center [797, 266] width 9 height 16
drag, startPoint x: 781, startPoint y: 260, endPoint x: 773, endPoint y: 261, distance: 8.1
click at [779, 260] on div "go - method Go up, down, left, or right, one or more steps. Example : 1 go ( 'u…" at bounding box center [666, 364] width 288 height 223
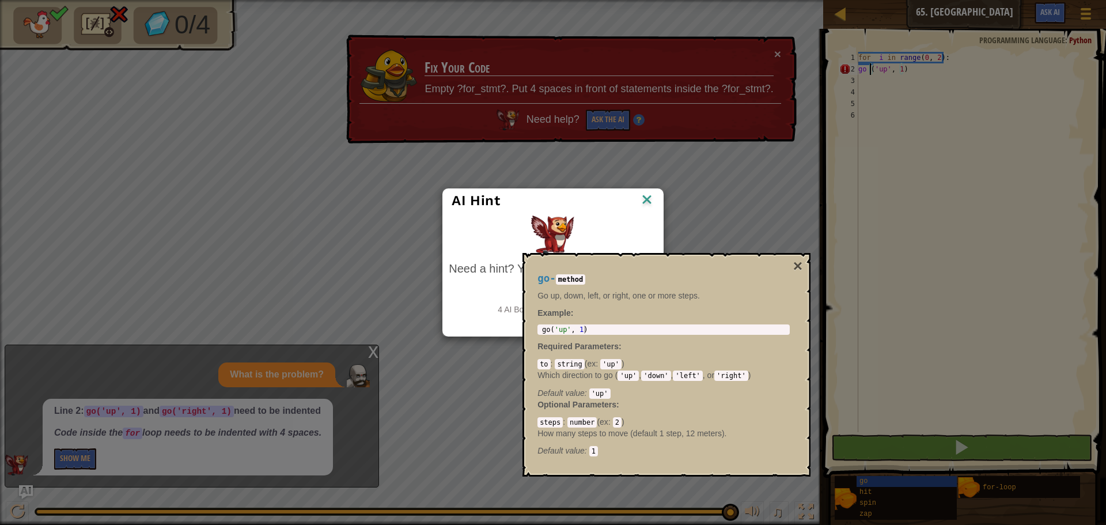
drag, startPoint x: 773, startPoint y: 261, endPoint x: 767, endPoint y: 264, distance: 7.2
click at [768, 263] on div "go - method Go up, down, left, or right, one or more steps. Example : 1 go ( 'u…" at bounding box center [666, 364] width 288 height 223
drag, startPoint x: 765, startPoint y: 268, endPoint x: 764, endPoint y: 295, distance: 27.1
click at [764, 295] on div "go - method Go up, down, left, or right, one or more steps. Example : 1 go ( 'u…" at bounding box center [663, 364] width 268 height 205
drag, startPoint x: 762, startPoint y: 295, endPoint x: 1064, endPoint y: 17, distance: 410.0
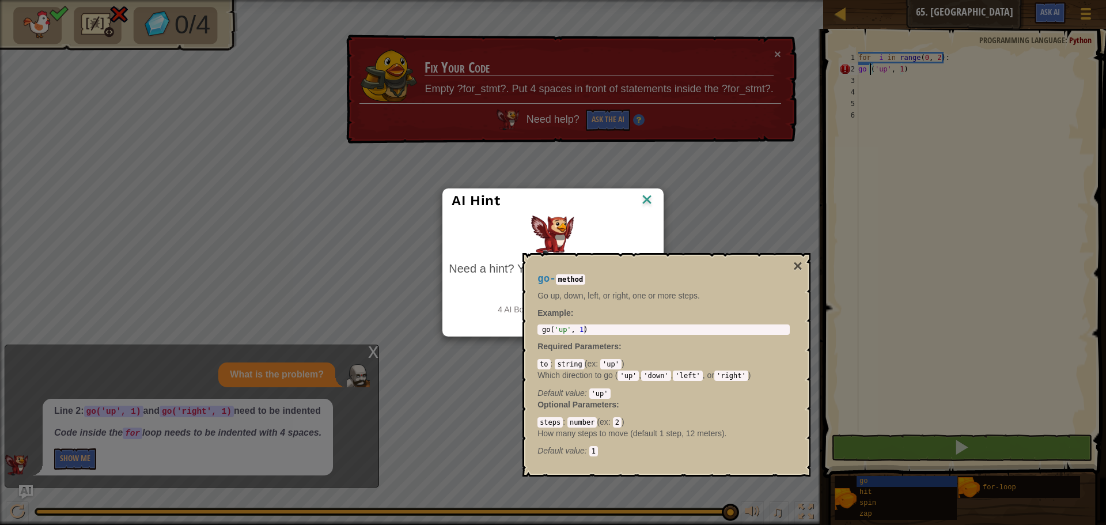
click at [780, 266] on div "go - method Go up, down, left, or right, one or more steps. Example : 1 go ( 'u…" at bounding box center [663, 364] width 268 height 205
drag, startPoint x: 1064, startPoint y: 17, endPoint x: 1035, endPoint y: 28, distance: 30.6
click at [1036, 27] on div "AI Hint Need a hint? You can ask the AI for help. Ask the AI 4 AI Bot queries l…" at bounding box center [553, 262] width 1106 height 525
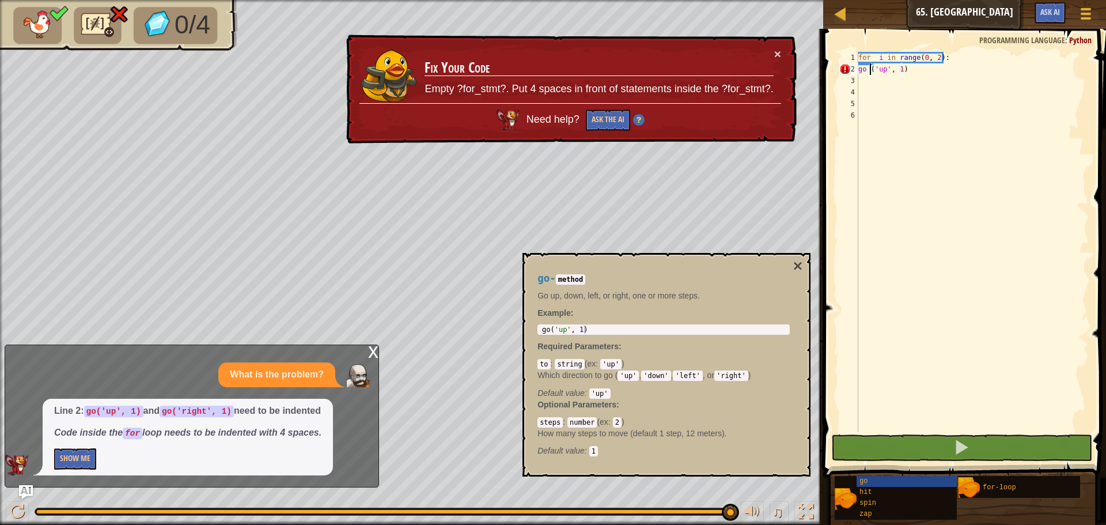
drag, startPoint x: 1033, startPoint y: 28, endPoint x: 1027, endPoint y: 31, distance: 6.4
click at [1027, 31] on div "Map Junior 65. Loopy Game Menu Ask AI 1 2 3 4 for i in range ( 0 , 2 ) : go ( '…" at bounding box center [553, 262] width 1106 height 525
drag, startPoint x: 712, startPoint y: 270, endPoint x: 706, endPoint y: 308, distance: 38.4
click at [706, 308] on div "go - method Go up, down, left, or right, one or more steps. Example : 1 go ( 'u…" at bounding box center [663, 364] width 268 height 205
click at [870, 151] on div "for i in range ( 0 , 2 ) : go ( 'up' , 1 )" at bounding box center [972, 253] width 233 height 403
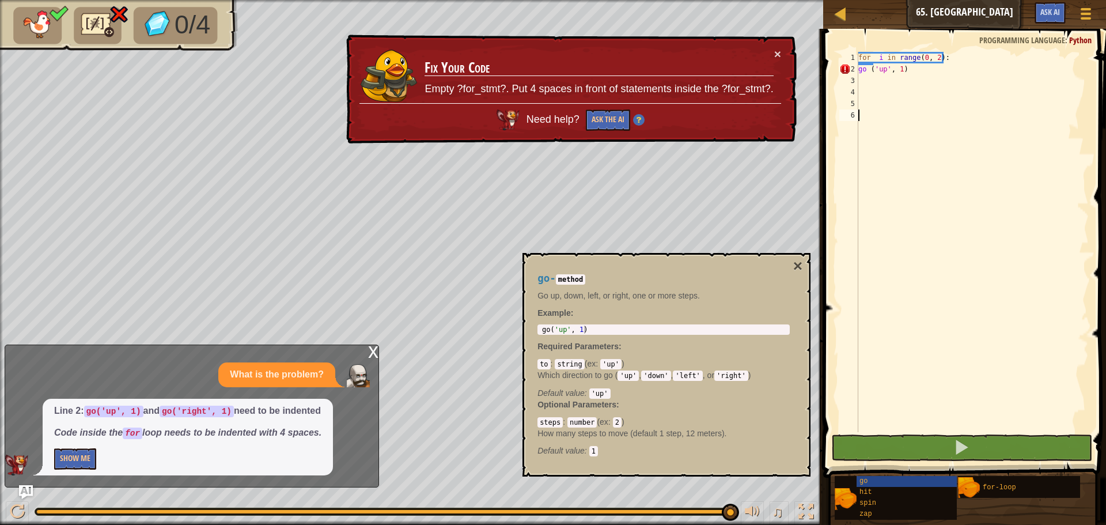
click at [875, 96] on div "for i in range ( 0 , 2 ) : go ( 'up' , 1 )" at bounding box center [972, 253] width 233 height 403
type textarea "\"
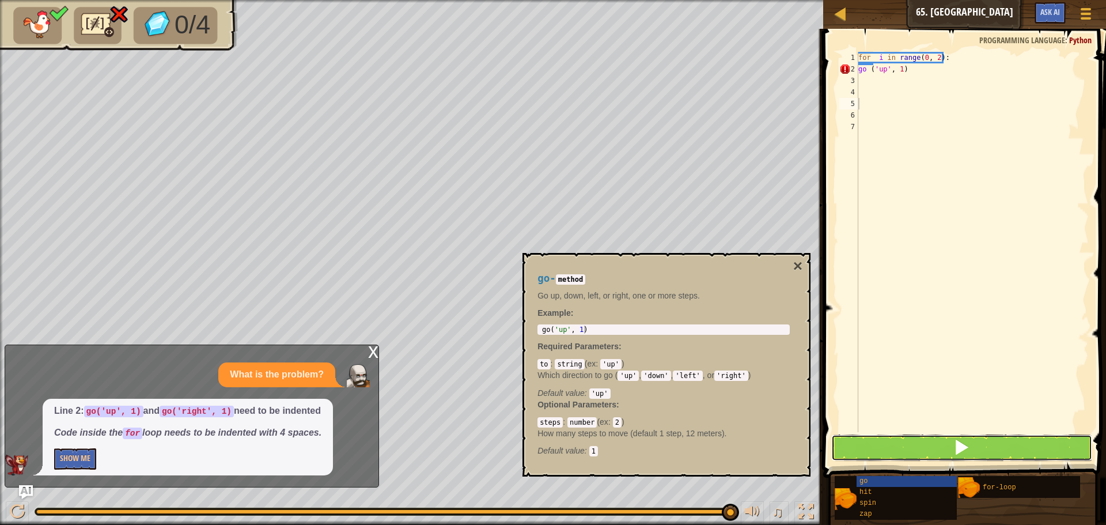
click at [932, 450] on button at bounding box center [961, 447] width 261 height 26
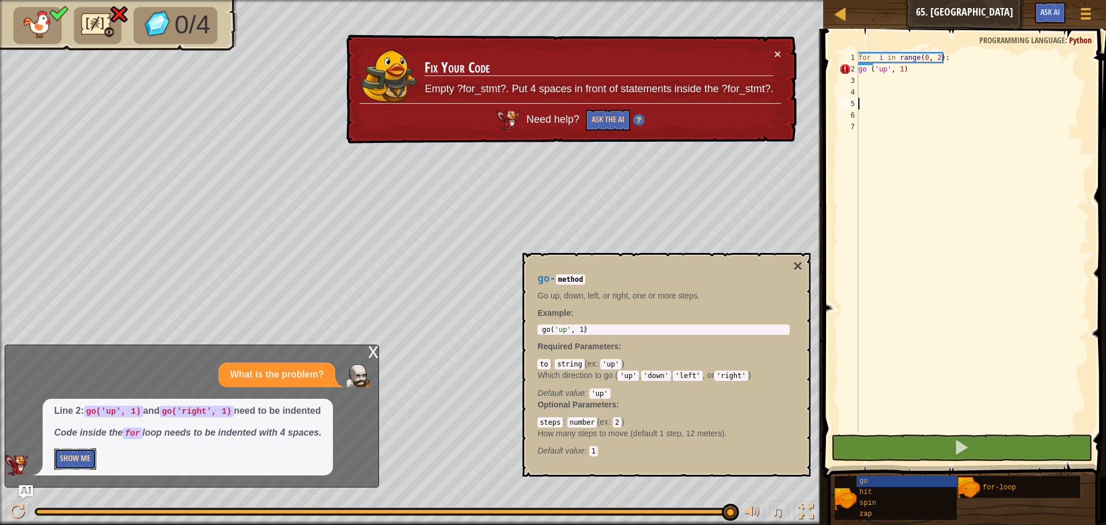
click at [62, 453] on button "Show Me" at bounding box center [75, 458] width 42 height 21
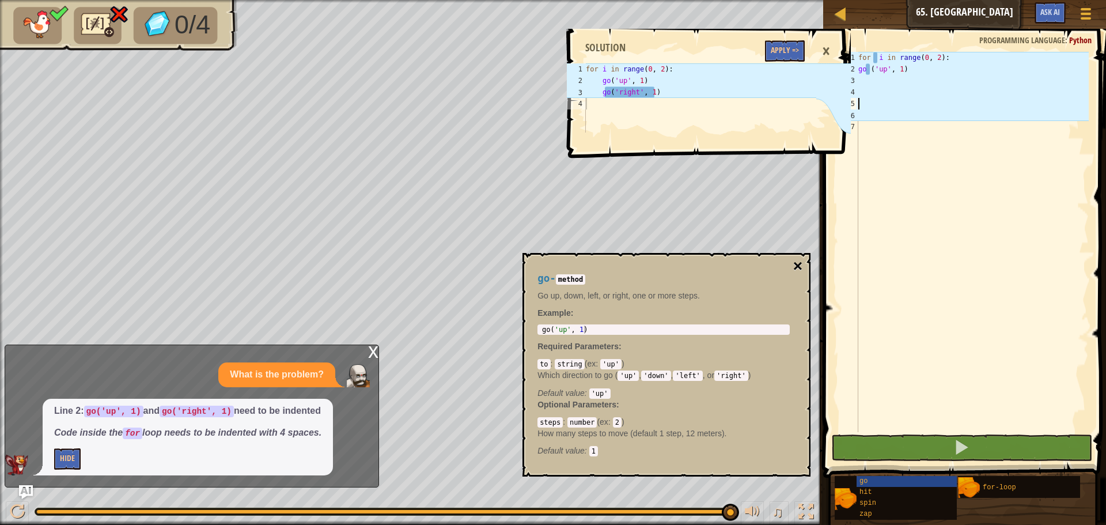
click at [793, 263] on button "×" at bounding box center [797, 266] width 9 height 16
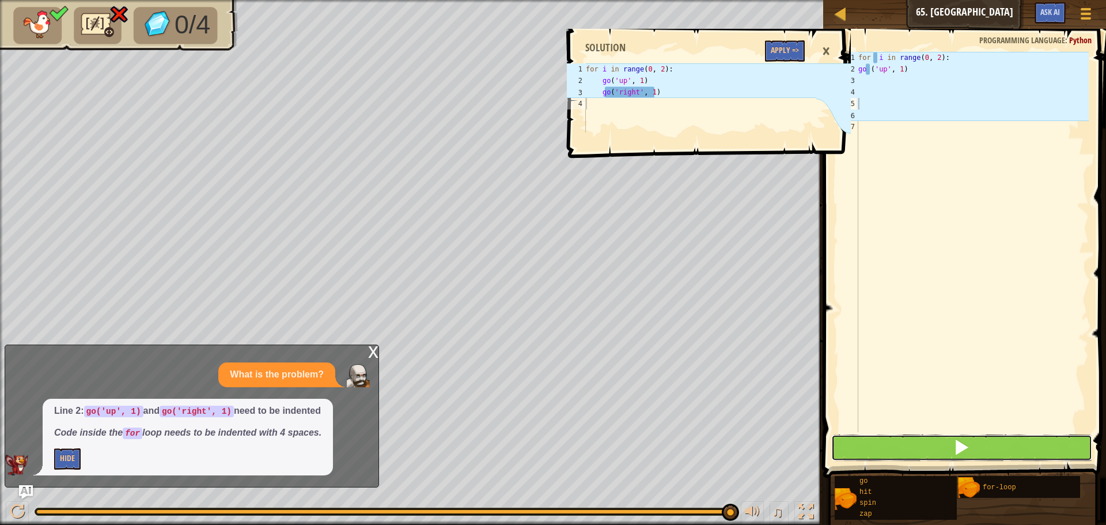
click at [978, 453] on button at bounding box center [961, 447] width 261 height 26
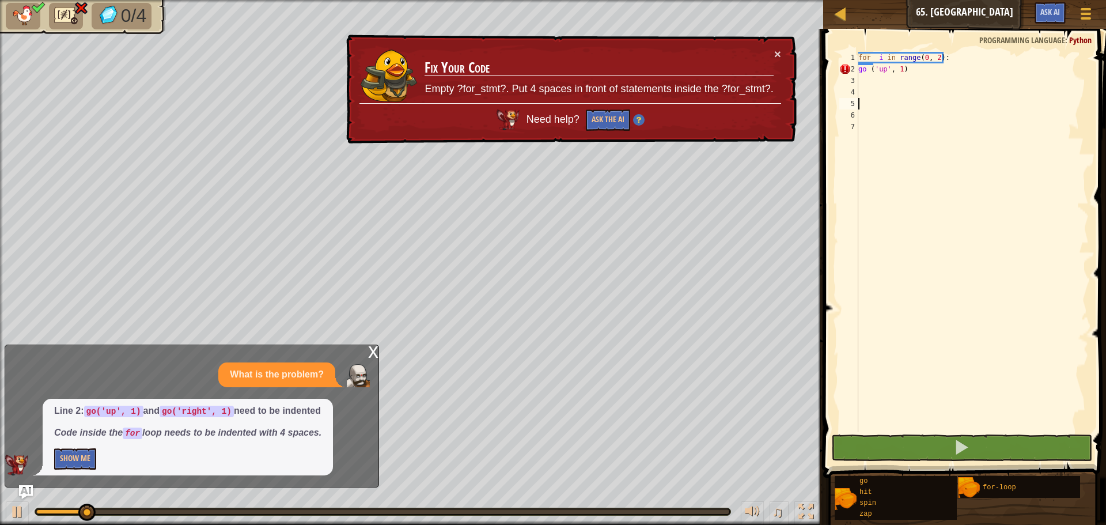
drag, startPoint x: 978, startPoint y: 453, endPoint x: 1035, endPoint y: 358, distance: 111.6
click at [1035, 358] on div "for i in range ( 0 , 2 ) : go ( 'up' , 1 )" at bounding box center [972, 253] width 233 height 403
click at [91, 459] on button "Show Me" at bounding box center [75, 458] width 42 height 21
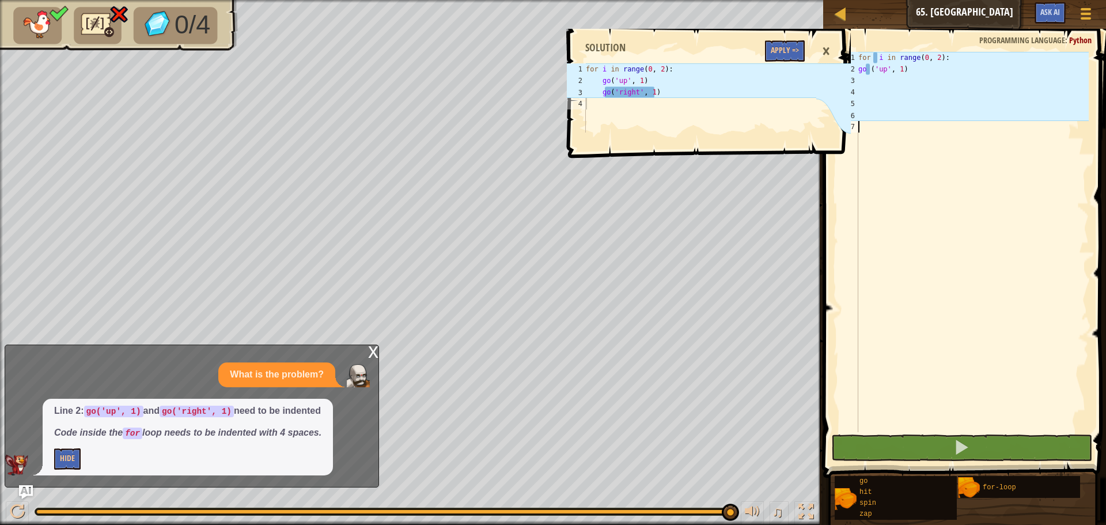
click at [825, 51] on div "×" at bounding box center [826, 51] width 20 height 26
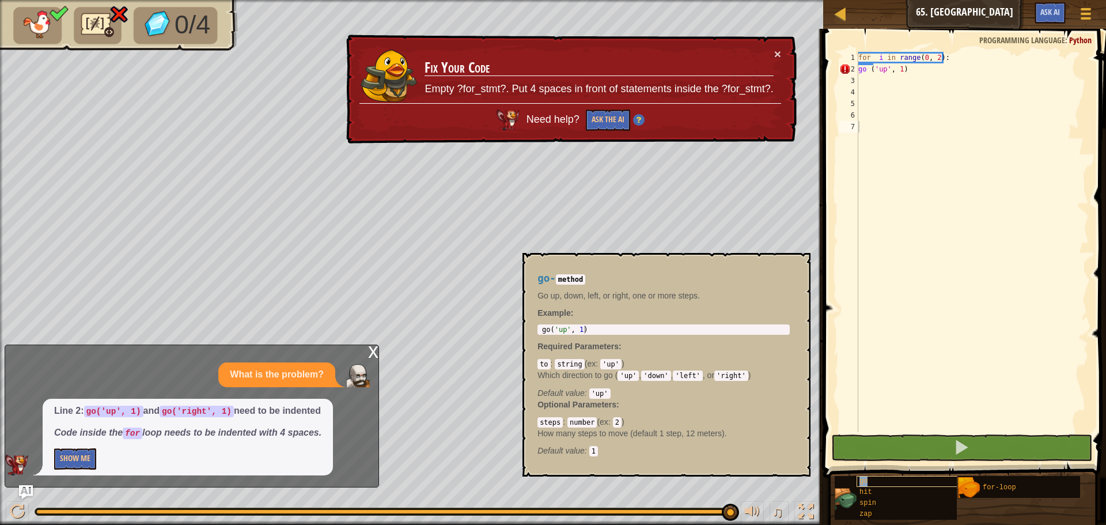
click at [897, 477] on div "go" at bounding box center [911, 481] width 111 height 11
drag, startPoint x: 880, startPoint y: 478, endPoint x: 894, endPoint y: 86, distance: 391.9
click at [894, 86] on div "Blocks 1 2 3 4 5 6 7 for i in range ( 0 , 2 ) : go ( 'up' , 1 ) ההההההההההההההה…" at bounding box center [962, 274] width 286 height 490
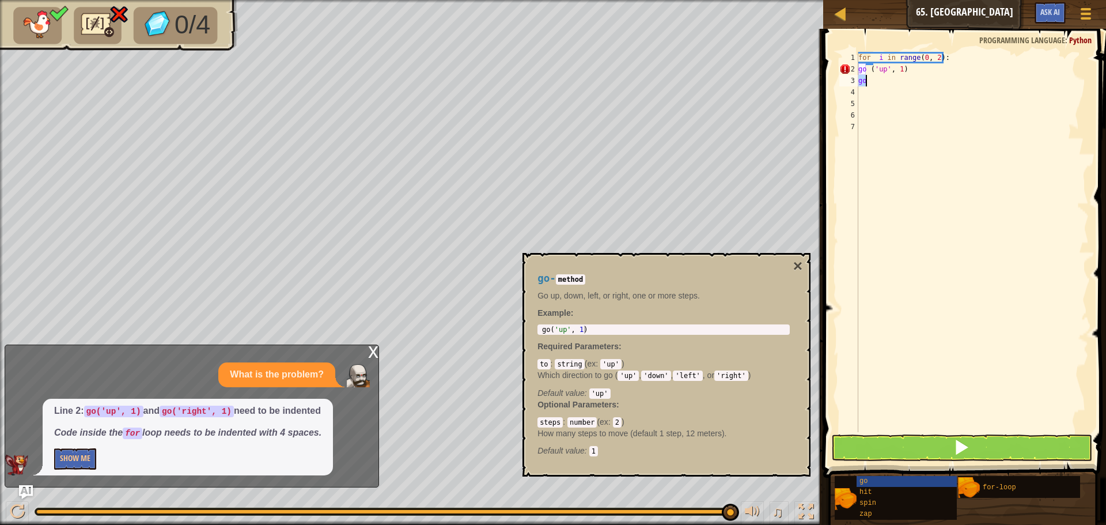
type textarea "("
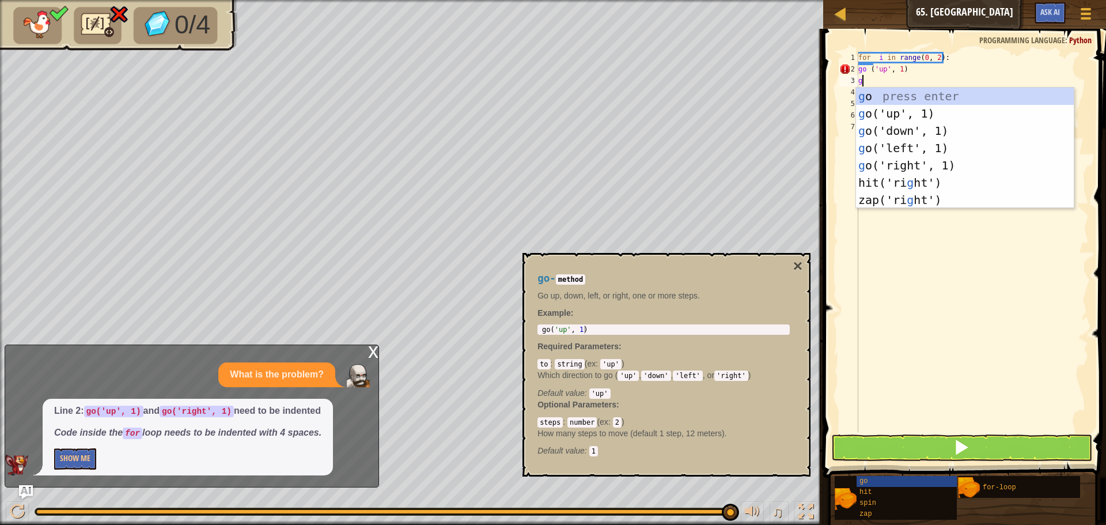
type textarea "go"
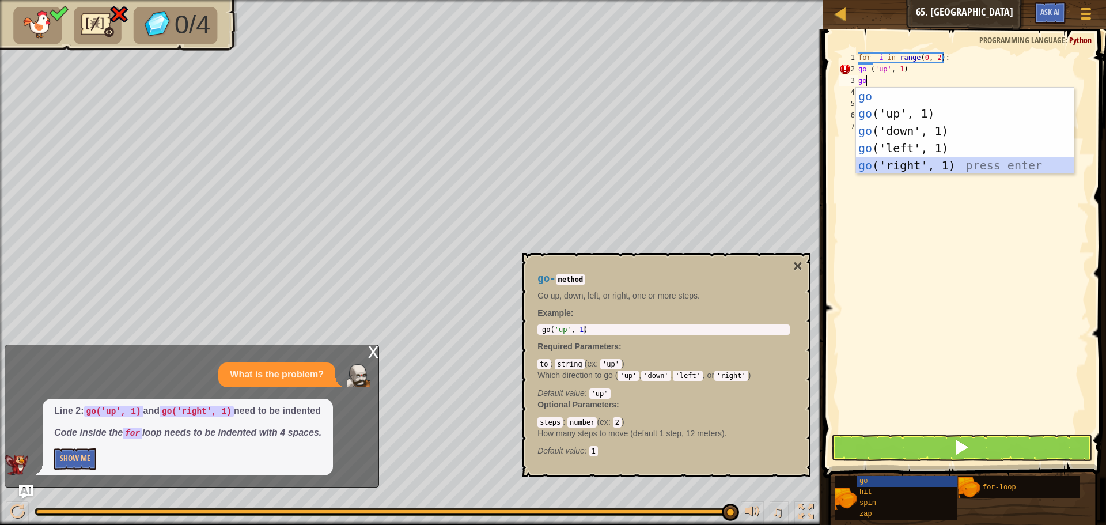
click at [914, 158] on div "go press enter go ('up', 1) press enter go ('down', 1) press enter go ('left', …" at bounding box center [965, 148] width 218 height 121
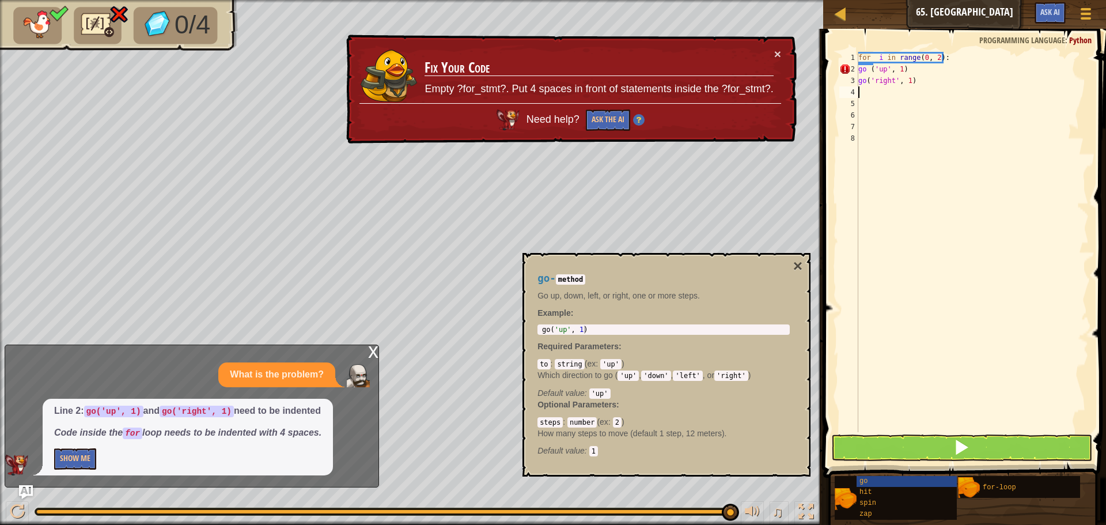
click at [874, 69] on div "for i in range ( 0 , 2 ) : go ( 'up' , 1 ) go ( 'right' , 1 )" at bounding box center [972, 253] width 233 height 403
click at [867, 69] on div "for i in range ( 0 , 2 ) : go ( 'up' , 1 ) go ( 'right' , 1 )" at bounding box center [972, 253] width 233 height 403
click at [869, 64] on div "for i in range ( 0 , 2 ) : go ( 'up' , 1 ) go ( 'right' , 1 )" at bounding box center [972, 253] width 233 height 403
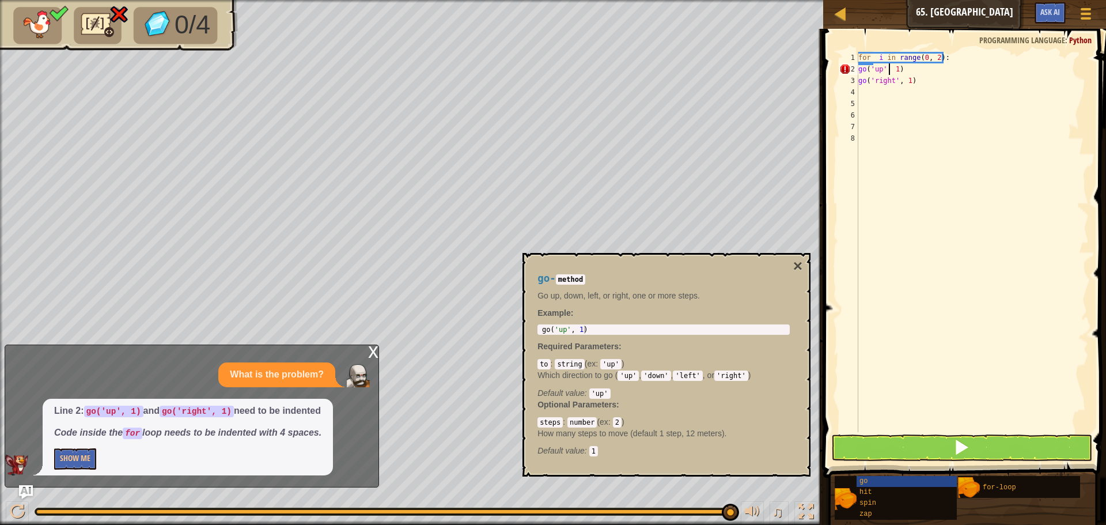
click at [889, 68] on div "for i in range ( 0 , 2 ) : go ( 'up' , 1 ) go ( 'right' , 1 )" at bounding box center [972, 253] width 233 height 403
click at [885, 70] on div "for i in range ( 0 , 2 ) : go ( 'up' , 1 ) go ( 'right' , 1 )" at bounding box center [972, 253] width 233 height 403
click at [895, 69] on div "for i in range ( 0 , 2 ) : go ( 'up' , 1 ) go ( 'right' , 1 )" at bounding box center [972, 253] width 233 height 403
click at [864, 66] on div "for i in range ( 0 , 2 ) : go ( 'up' , 1 ) go ( 'right' , 1 )" at bounding box center [972, 253] width 233 height 403
click at [93, 450] on button "Show Me" at bounding box center [75, 458] width 42 height 21
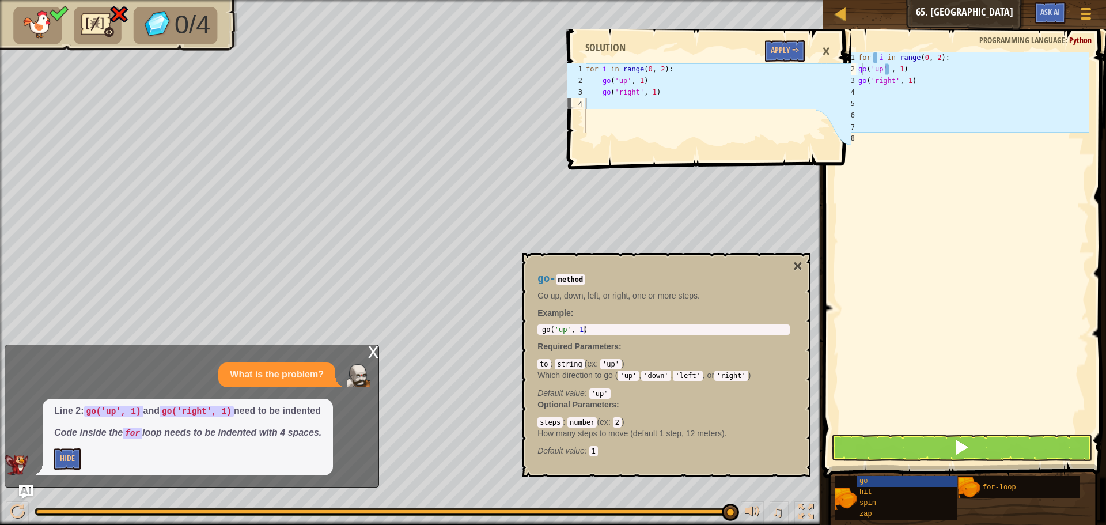
click at [827, 48] on div "×" at bounding box center [826, 51] width 20 height 26
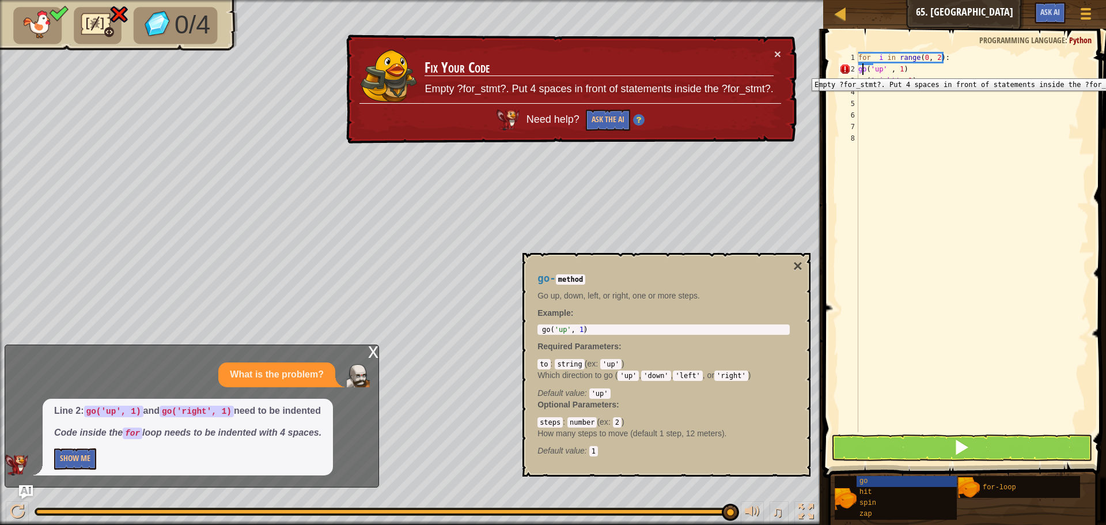
click at [857, 70] on div "2" at bounding box center [848, 69] width 19 height 12
click at [858, 69] on div "for i in range ( 0 , 2 ) : go ( 'up' , 1 ) go ( 'right' , 1 )" at bounding box center [972, 253] width 233 height 403
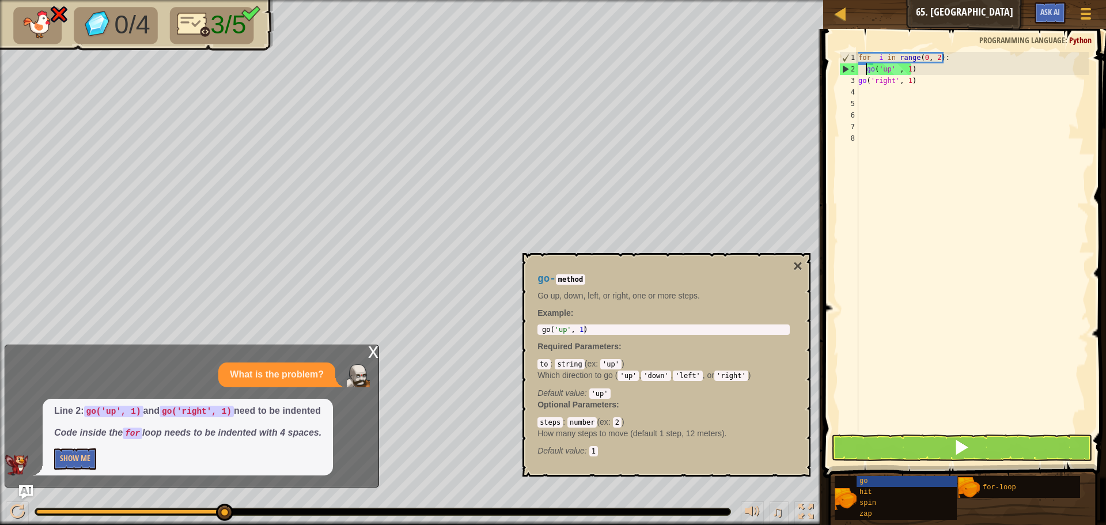
click at [367, 347] on div "x What is the problem? Line 2: go('up', 1) and go('right', 1) need to be indent…" at bounding box center [192, 415] width 374 height 143
click at [375, 348] on div "x" at bounding box center [373, 351] width 10 height 12
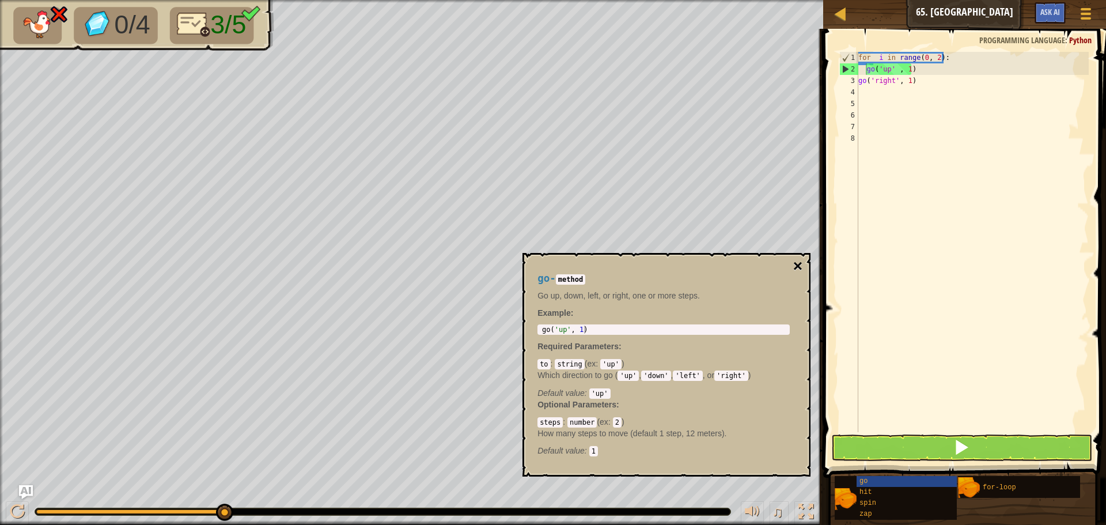
click at [795, 264] on button "×" at bounding box center [797, 266] width 9 height 16
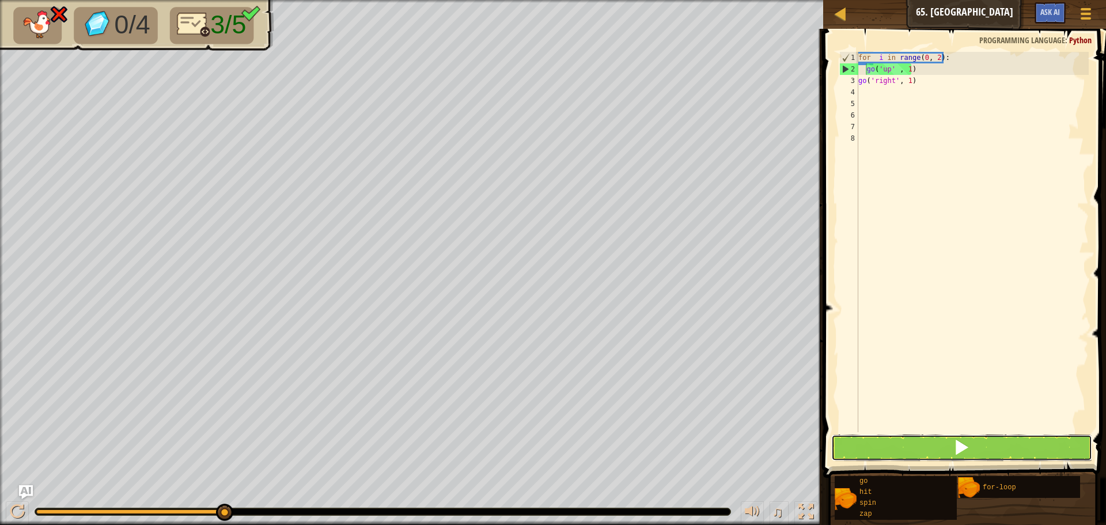
drag, startPoint x: 887, startPoint y: 439, endPoint x: 880, endPoint y: 445, distance: 8.6
click at [883, 444] on button at bounding box center [961, 447] width 261 height 26
click at [907, 72] on div "for i in range ( 0 , 2 ) : go ( 'up' , 1 ) go ( 'right' , 1 )" at bounding box center [972, 253] width 233 height 403
type textarea "g"
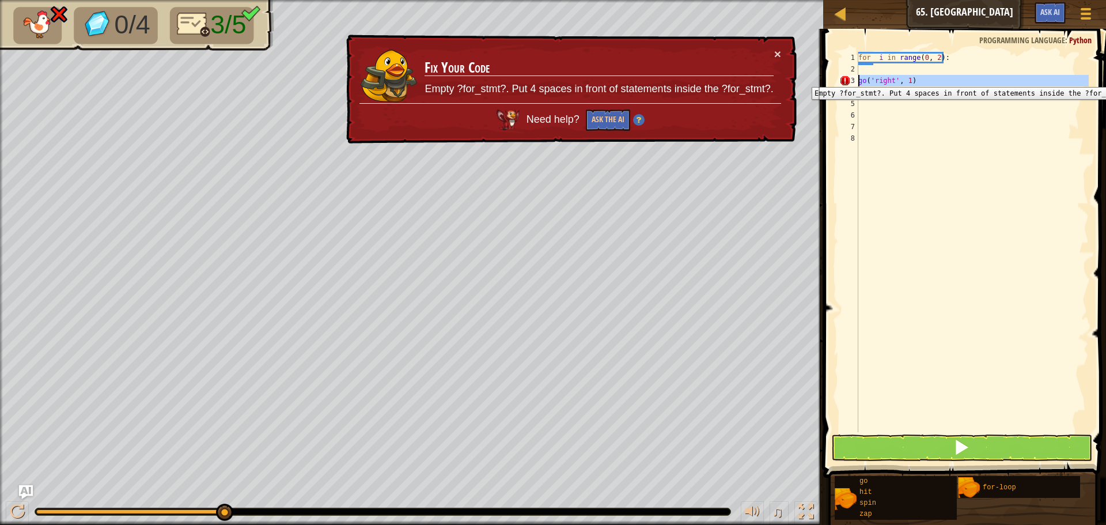
click at [857, 78] on div "3" at bounding box center [848, 81] width 19 height 12
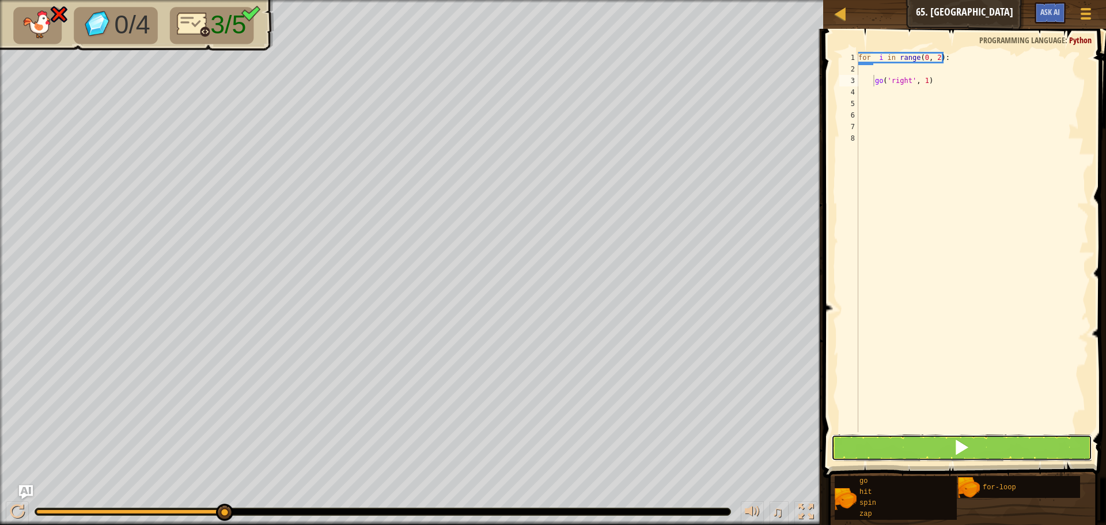
click at [947, 443] on button at bounding box center [961, 447] width 261 height 26
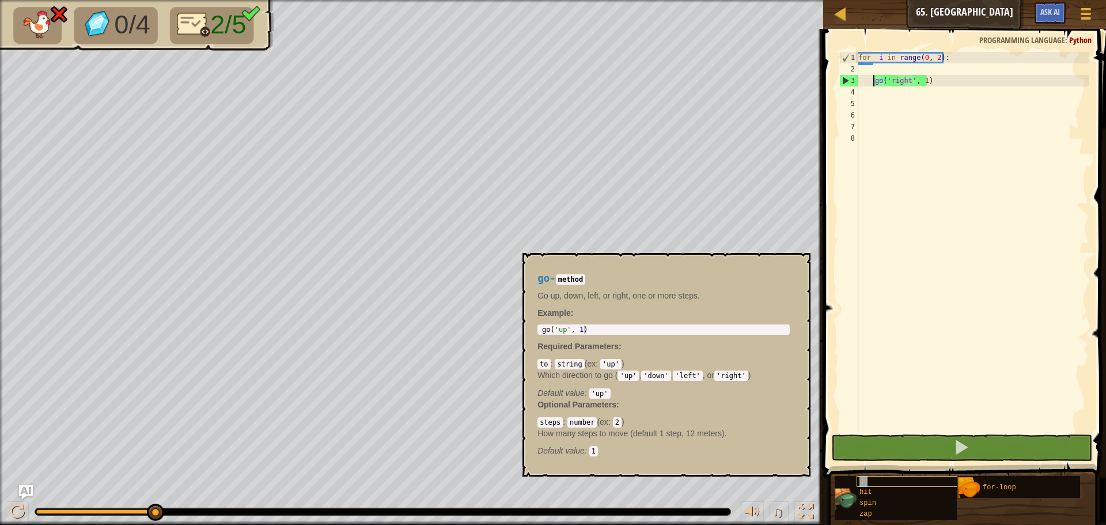
click at [911, 477] on div "go" at bounding box center [911, 481] width 111 height 11
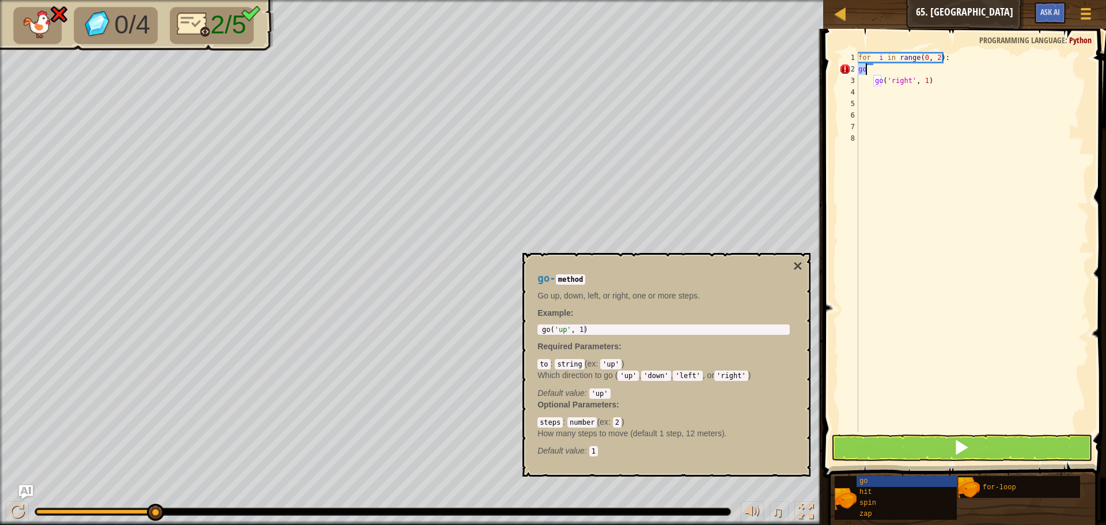
click at [857, 68] on div "for i in range ( 0 , 2 ) : go go ( 'right' , 1 )" at bounding box center [972, 242] width 233 height 380
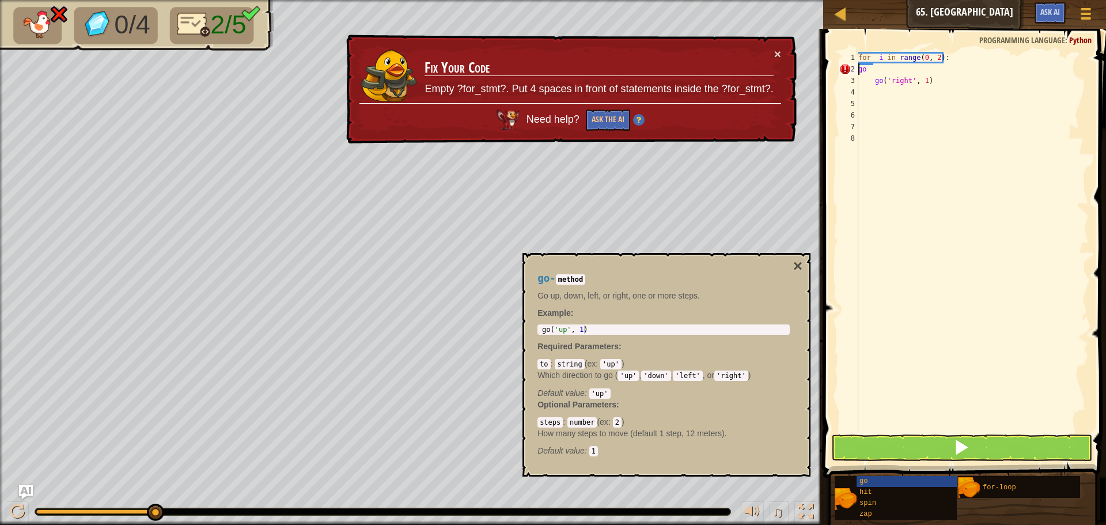
click at [858, 68] on div "for i in range ( 0 , 2 ) : go go ( 'right' , 1 )" at bounding box center [972, 253] width 233 height 403
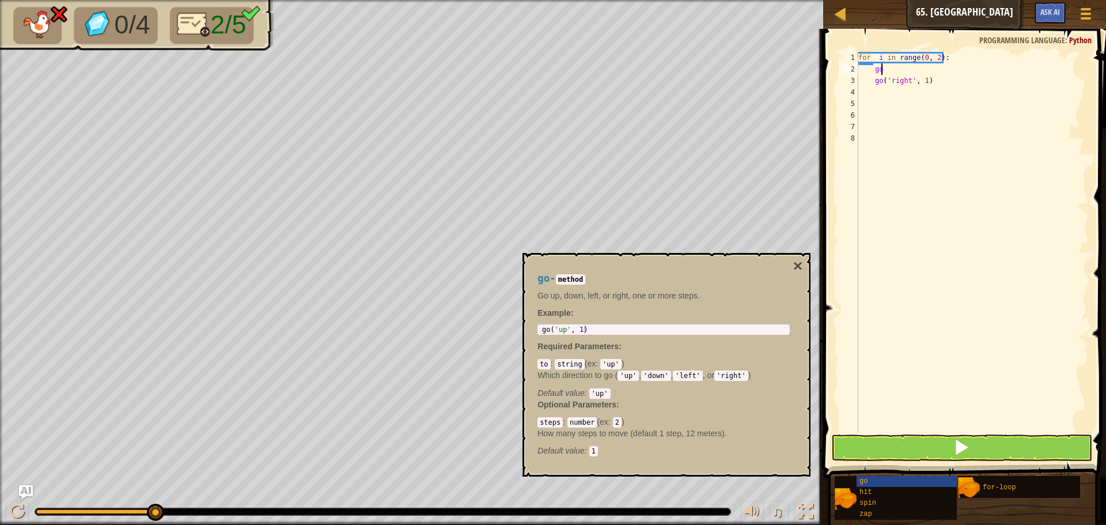
click at [883, 68] on div "for i in range ( 0 , 2 ) : go go ( 'right' , 1 )" at bounding box center [972, 253] width 233 height 403
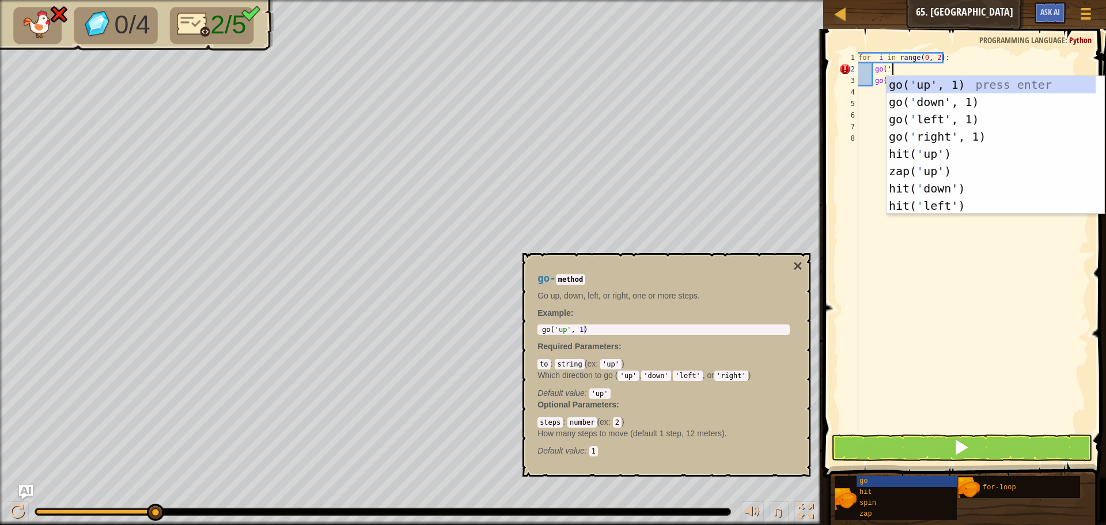
scroll to position [5, 2]
click at [932, 82] on div "go( ' up', 1) press enter go( ' down', 1) press enter go( ' left', 1) press ent…" at bounding box center [990, 162] width 209 height 173
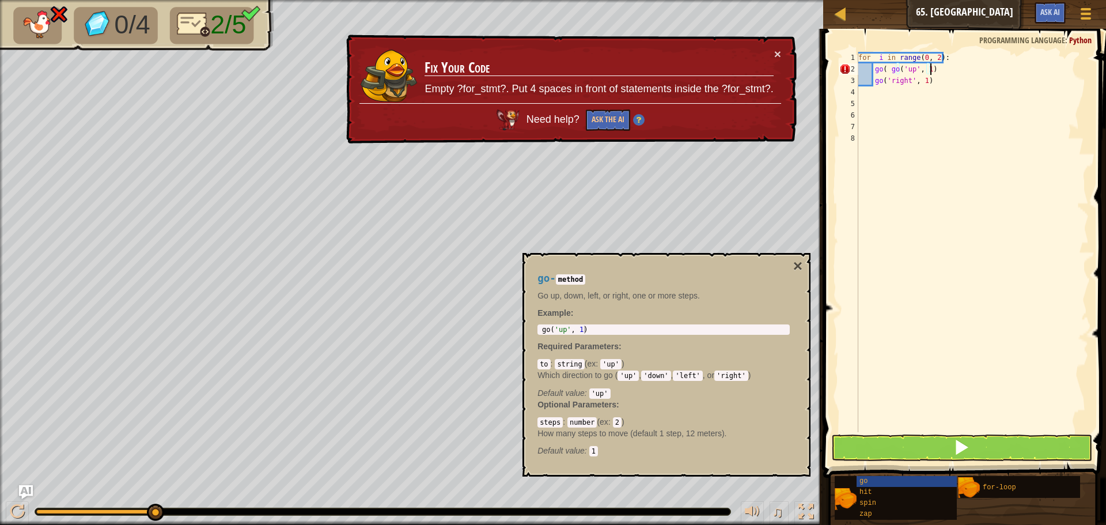
click at [870, 69] on div "for i in range ( 0 , 2 ) : go ( go ( 'up' , 1 ) go ( 'right' , 1 )" at bounding box center [972, 253] width 233 height 403
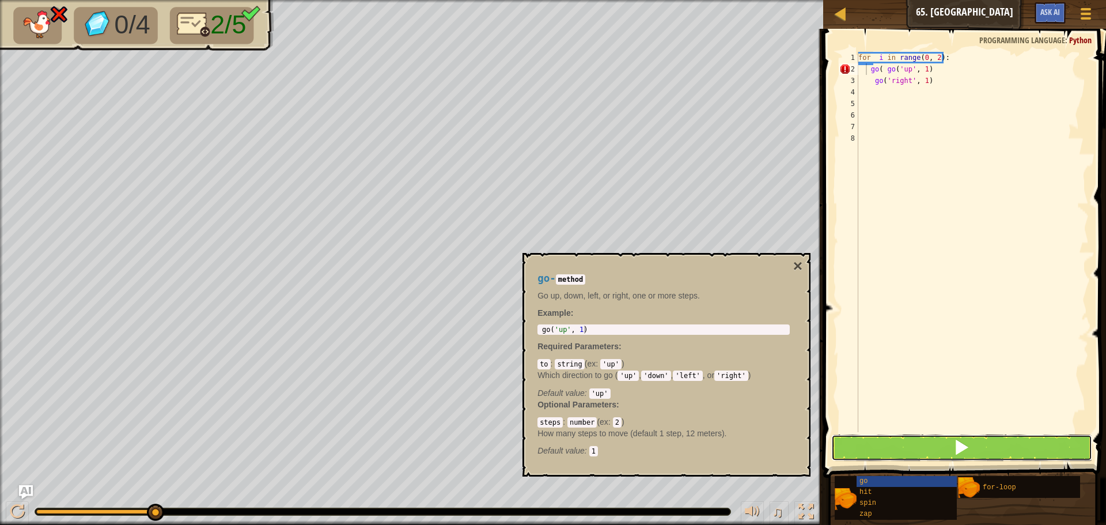
click at [942, 454] on button at bounding box center [961, 447] width 261 height 26
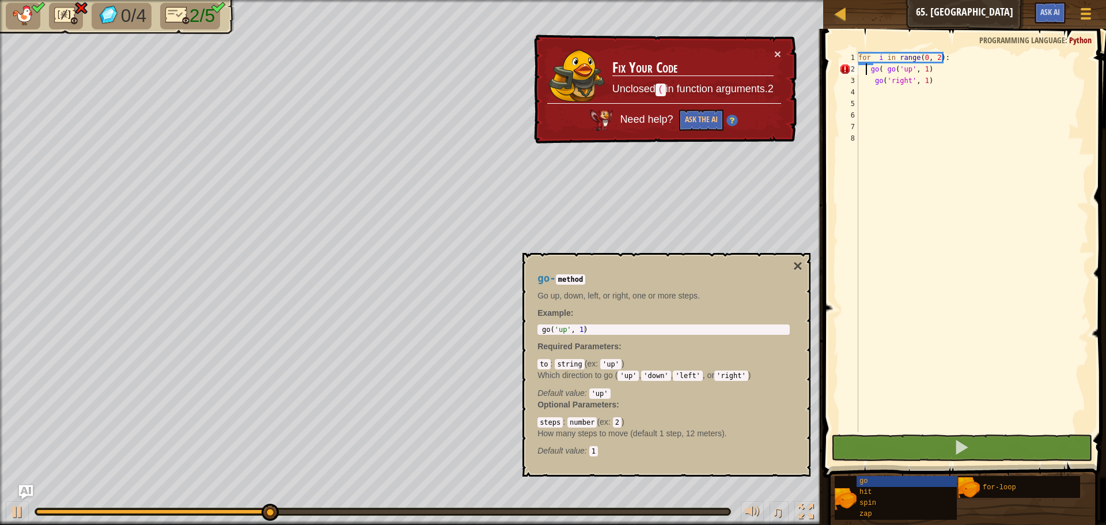
click at [882, 68] on div "for i in range ( 0 , 2 ) : go ( go ( 'up' , 1 ) go ( 'right' , 1 )" at bounding box center [972, 253] width 233 height 403
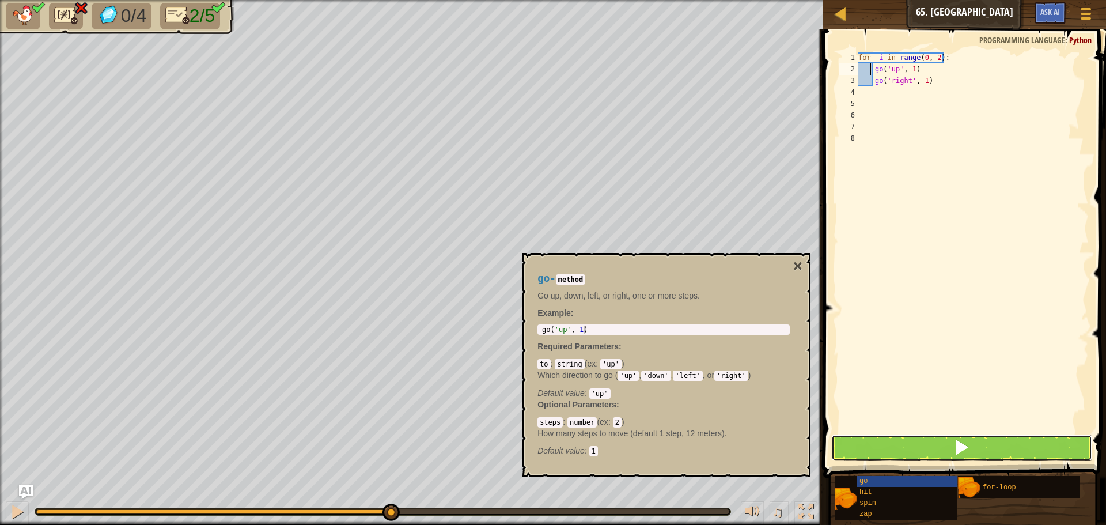
click at [886, 455] on button at bounding box center [961, 447] width 261 height 26
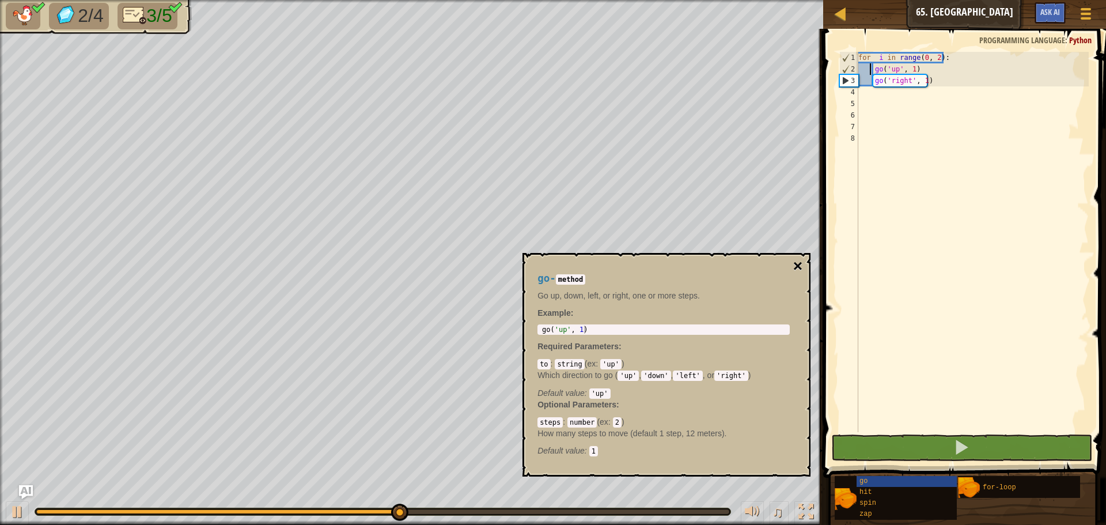
click at [798, 263] on button "×" at bounding box center [797, 266] width 9 height 16
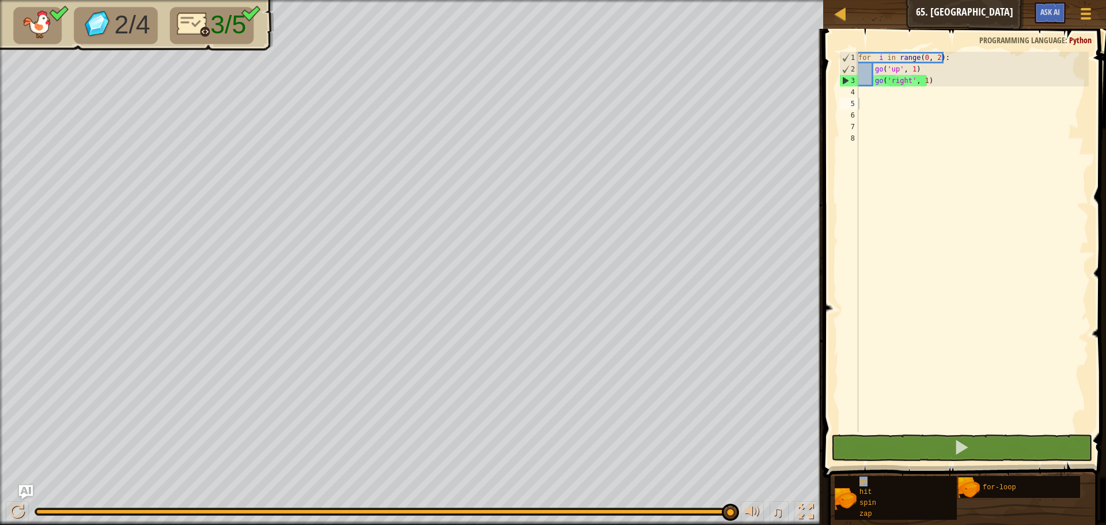
type textarea "go"
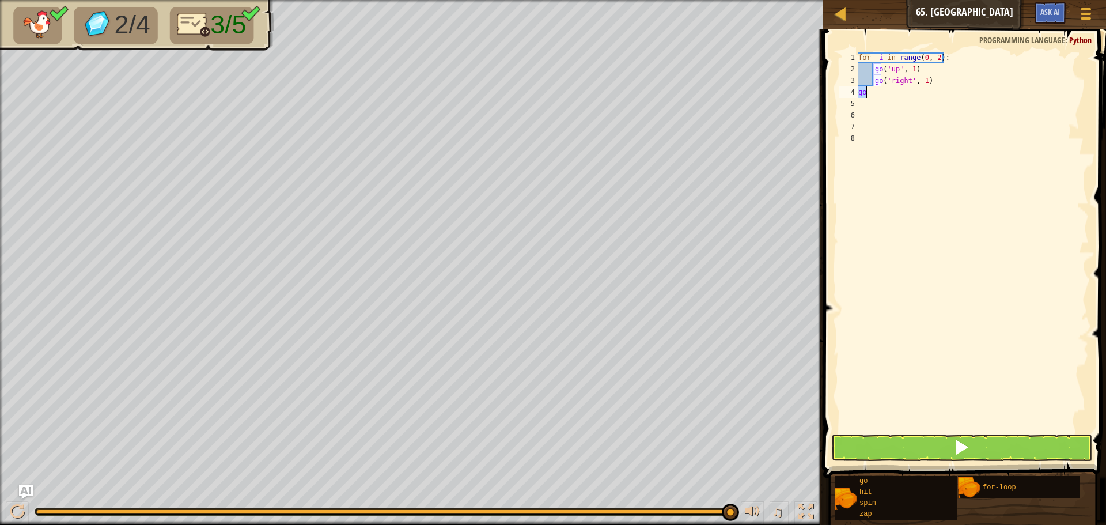
type textarea "("
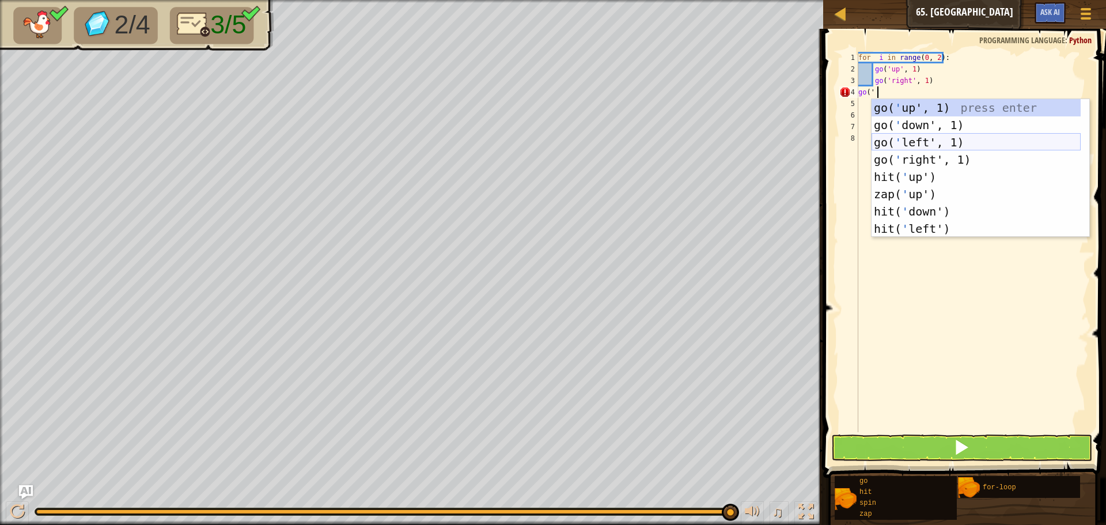
click at [946, 141] on div "go( ' up', 1) press enter go( ' down', 1) press enter go( ' left', 1) press ent…" at bounding box center [975, 185] width 209 height 173
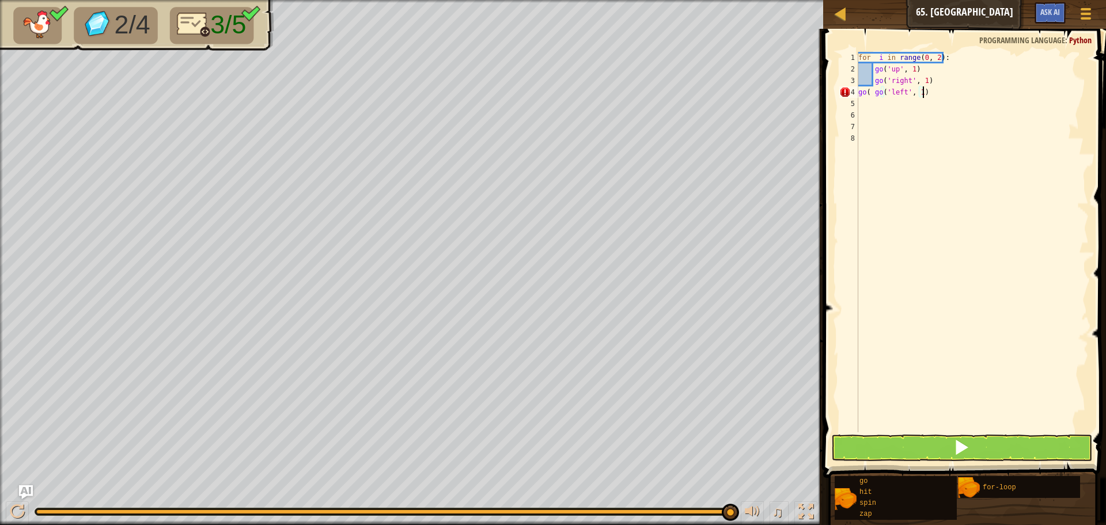
click at [871, 90] on div "for i in range ( 0 , 2 ) : go ( 'up' , 1 ) go ( 'right' , 1 ) go ( go ( 'left' …" at bounding box center [972, 253] width 233 height 403
click at [1026, 440] on button at bounding box center [961, 447] width 261 height 26
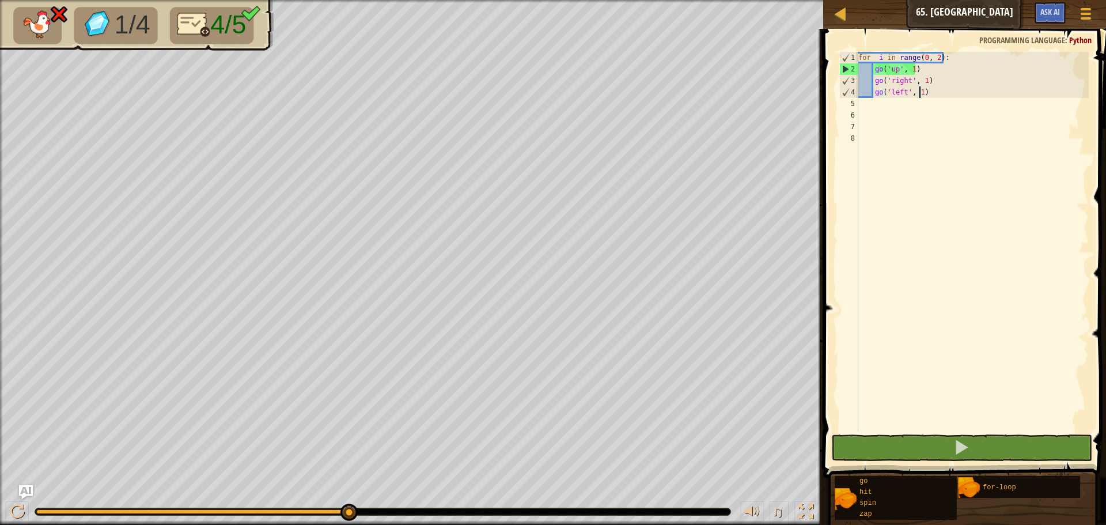
click at [921, 95] on div "for i in range ( 0 , 2 ) : go ( 'up' , 1 ) go ( 'right' , 1 ) go ( 'left' , 1 )" at bounding box center [972, 253] width 233 height 403
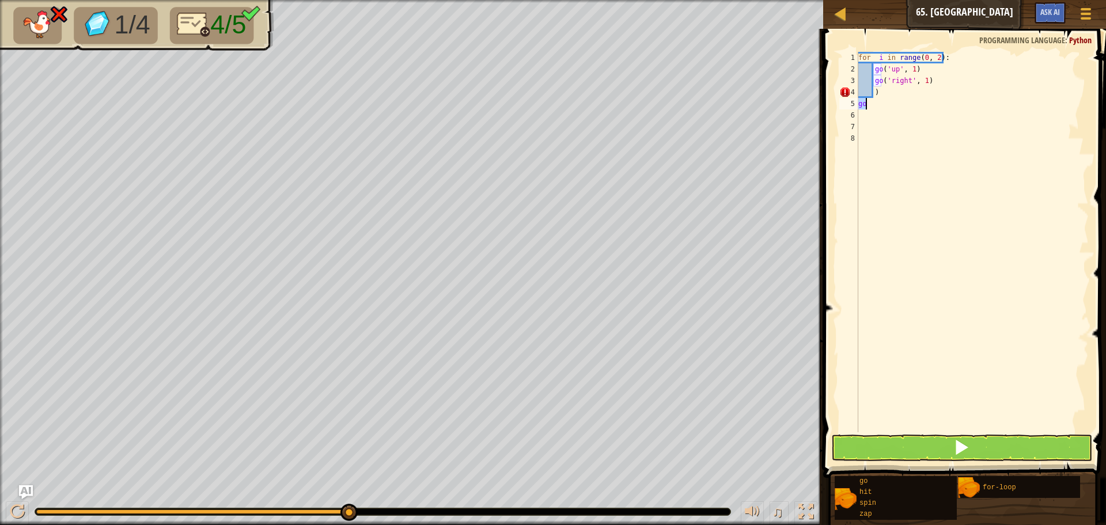
scroll to position [5, 0]
click at [871, 93] on div "for i in range ( 0 , 2 ) : go ( 'up' , 1 ) go ( 'right' , 1 ) ) go" at bounding box center [972, 253] width 233 height 403
click at [875, 94] on div "for i in range ( 0 , 2 ) : go ( 'up' , 1 ) go ( 'right' , 1 ) ) go" at bounding box center [972, 253] width 233 height 403
click at [955, 80] on div "for i in range ( 0 , 2 ) : go ( 'up' , 1 ) go ( 'right' , 1 )) go" at bounding box center [972, 253] width 233 height 403
type textarea "go('right', 1)"
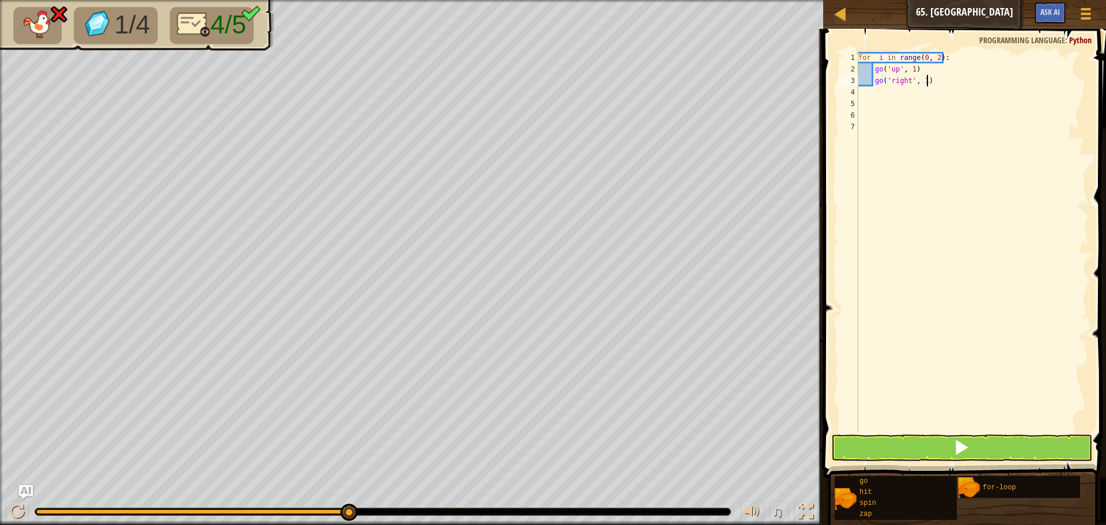
click at [883, 96] on div "for i in range ( 0 , 2 ) : go ( 'up' , 1 ) go ( 'right' , 1 )" at bounding box center [972, 253] width 233 height 403
type textarea "('"
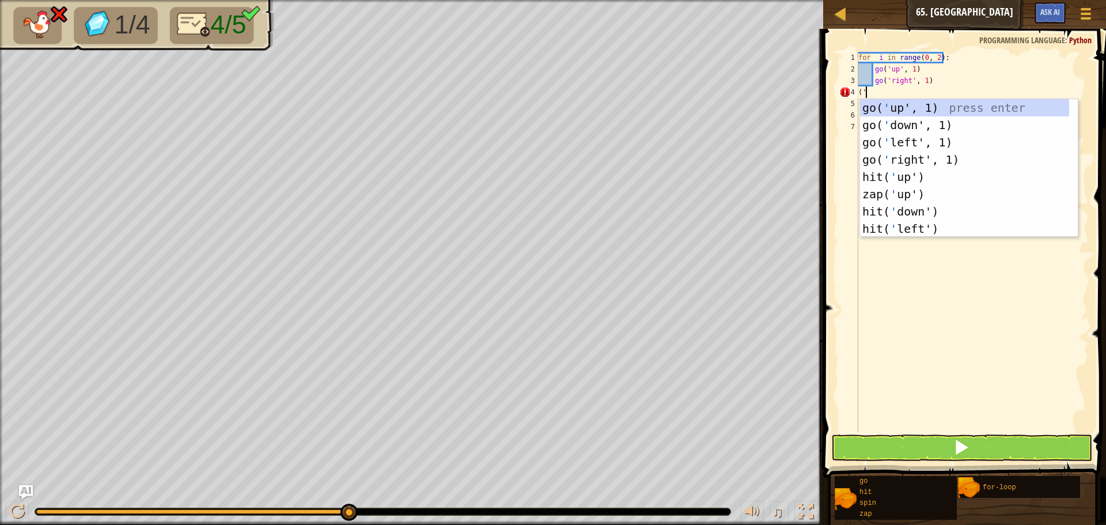
click at [880, 104] on div "go( ' up', 1) press enter go( ' down', 1) press enter go( ' left', 1) press ent…" at bounding box center [964, 185] width 209 height 173
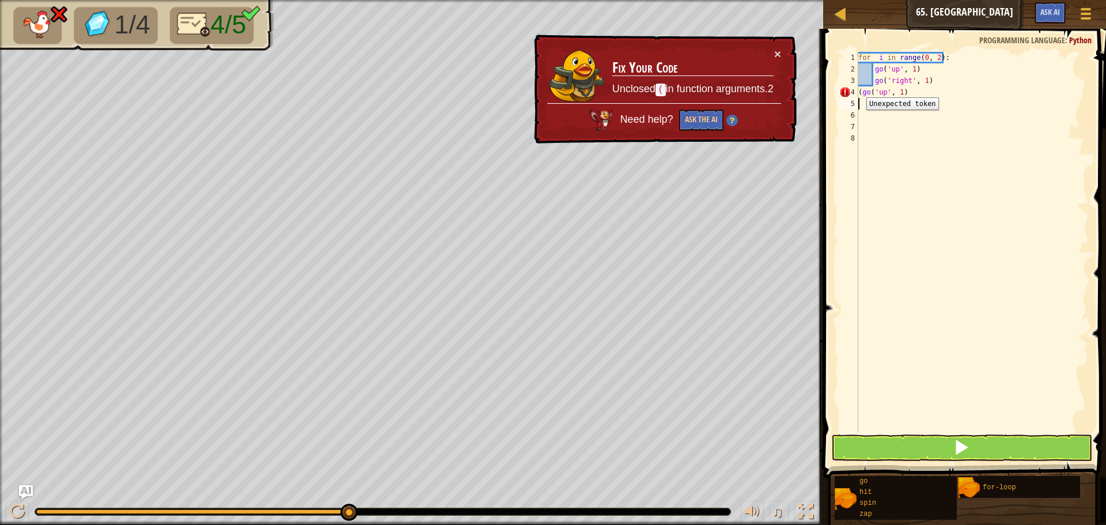
click at [857, 89] on div "4" at bounding box center [848, 92] width 19 height 12
click at [858, 90] on div "for i in range ( 0 , 2 ) : go ( 'up' , 1 ) go ( 'right' , 1 ) ( go ( 'up' , 1 )" at bounding box center [972, 253] width 233 height 403
click at [707, 116] on button "Ask the AI" at bounding box center [701, 119] width 44 height 21
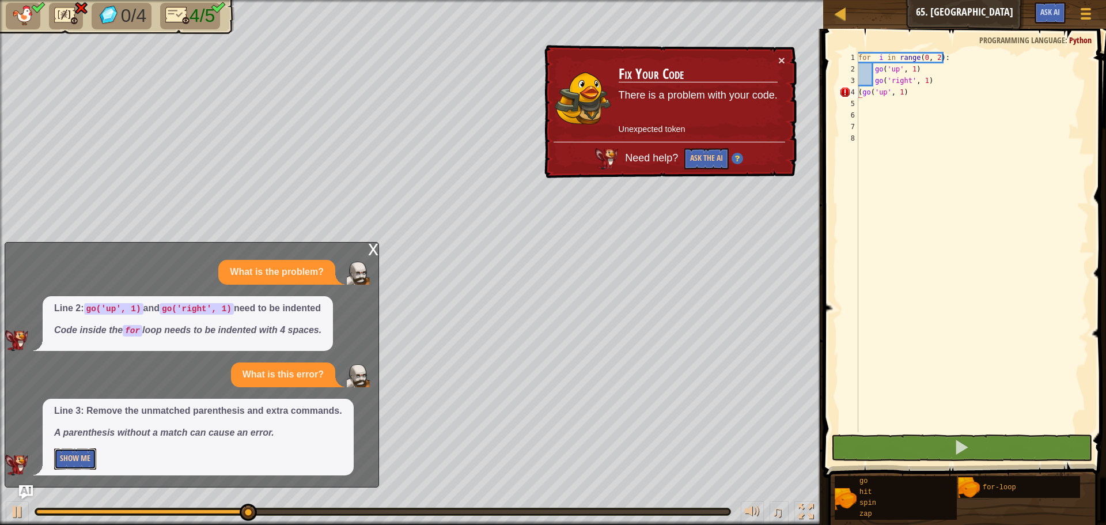
click at [73, 451] on button "Show Me" at bounding box center [75, 458] width 42 height 21
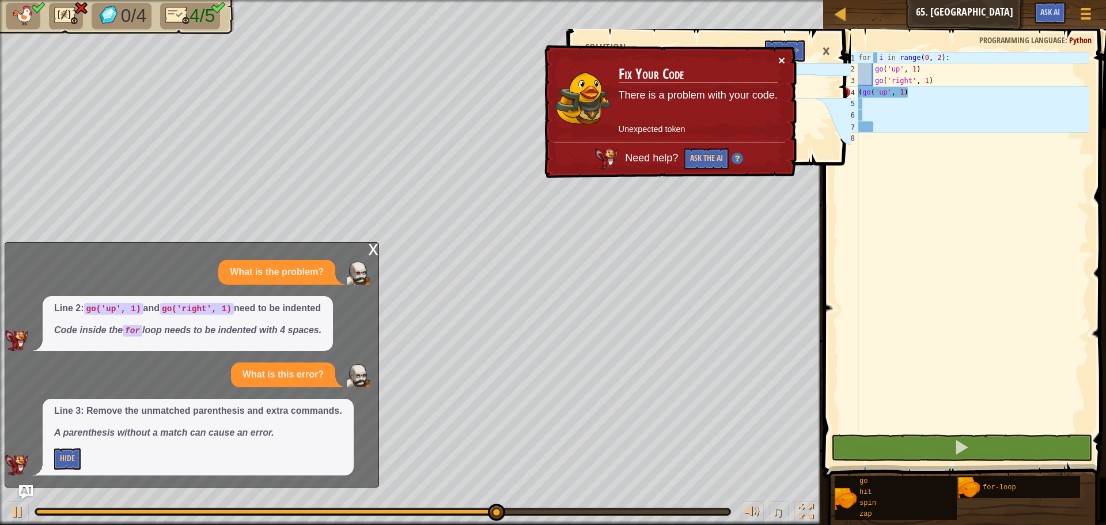
click at [779, 58] on button "×" at bounding box center [781, 61] width 7 height 12
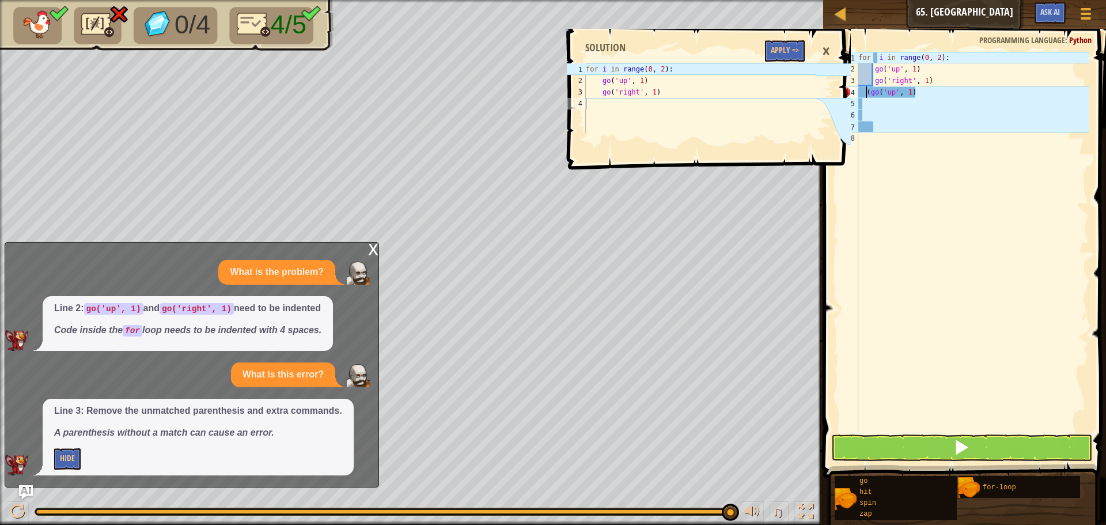
type textarea "(go('up', 1)"
click at [1044, 431] on div "for i in range ( 0 , 2 ) : go ( 'up' , 1 ) go ( 'right' , 1 ) ( go ( 'up' , 1 )" at bounding box center [972, 253] width 233 height 403
click at [1043, 451] on button at bounding box center [961, 447] width 261 height 26
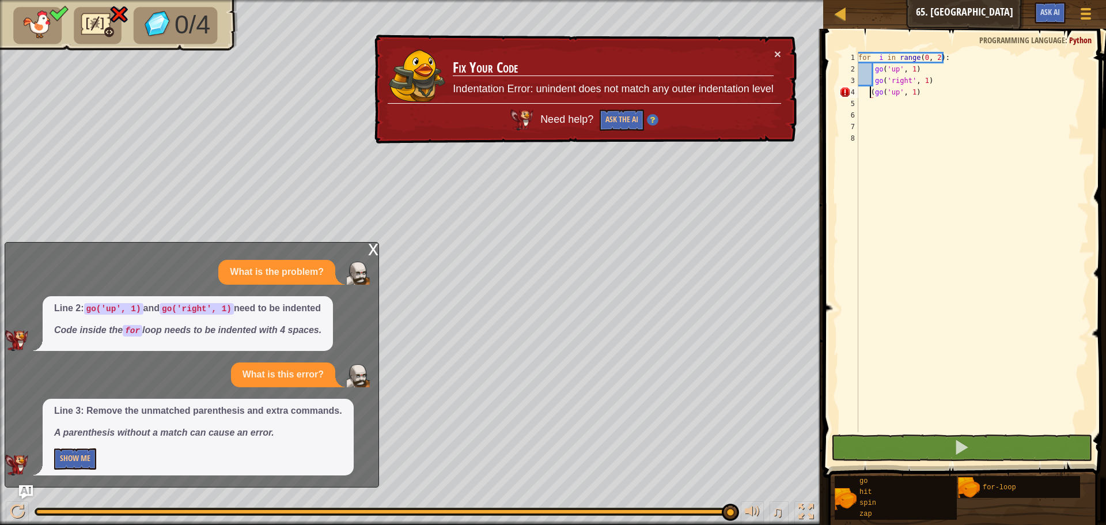
click at [871, 91] on div "for i in range ( 0 , 2 ) : go ( 'up' , 1 ) go ( 'right' , 1 ) ( go ( 'up' , 1 )" at bounding box center [972, 253] width 233 height 403
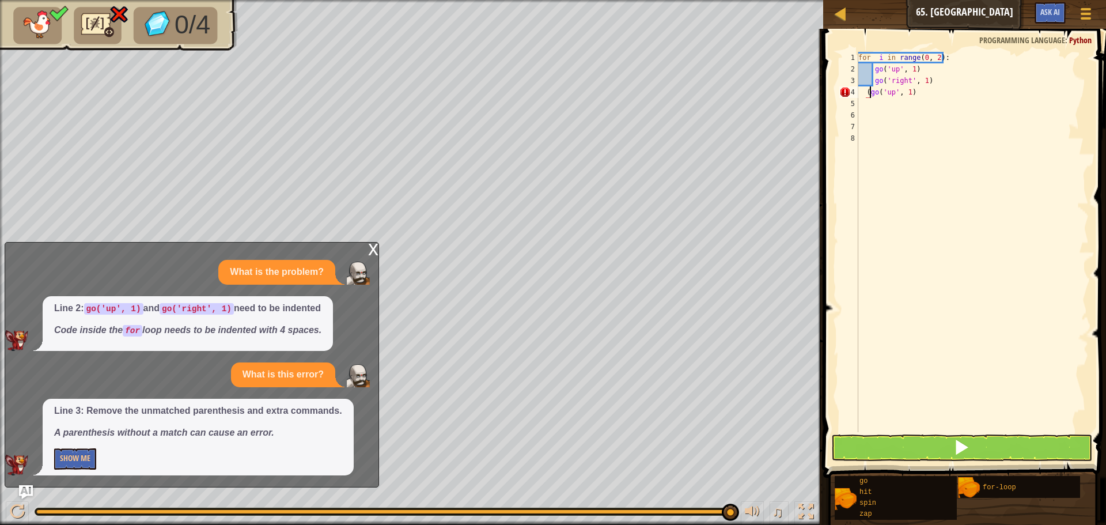
click at [869, 93] on div "for i in range ( 0 , 2 ) : go ( 'up' , 1 ) go ( 'right' , 1 ) ( go ( 'up' , 1 )" at bounding box center [972, 253] width 233 height 403
click at [932, 452] on button at bounding box center [961, 447] width 261 height 26
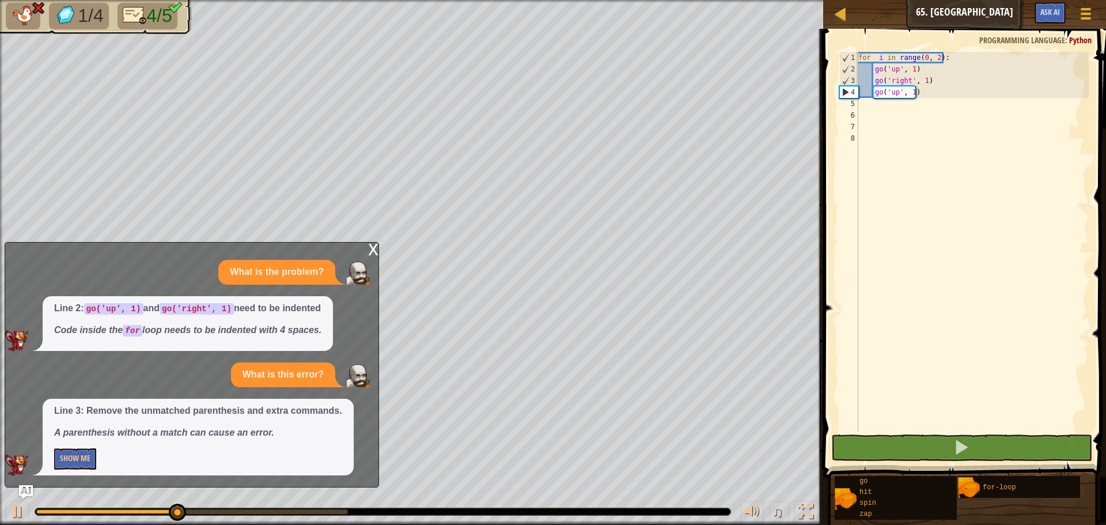
click at [373, 246] on div "x" at bounding box center [373, 248] width 10 height 12
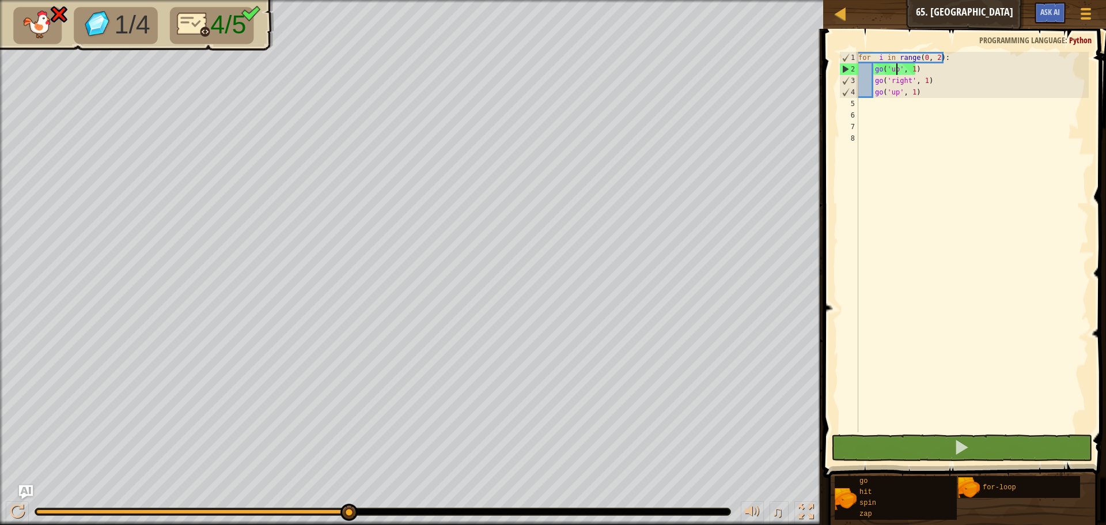
click at [897, 67] on div "for i in range ( 0 , 2 ) : go ( 'up' , 1 ) go ( 'right' , 1 ) go ( 'up' , 1 )" at bounding box center [972, 253] width 233 height 403
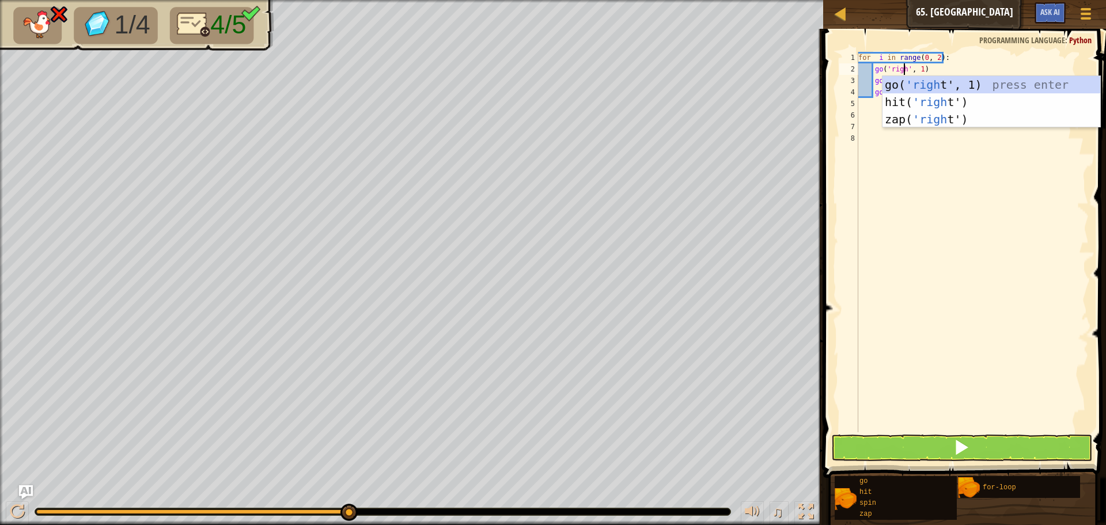
scroll to position [5, 5]
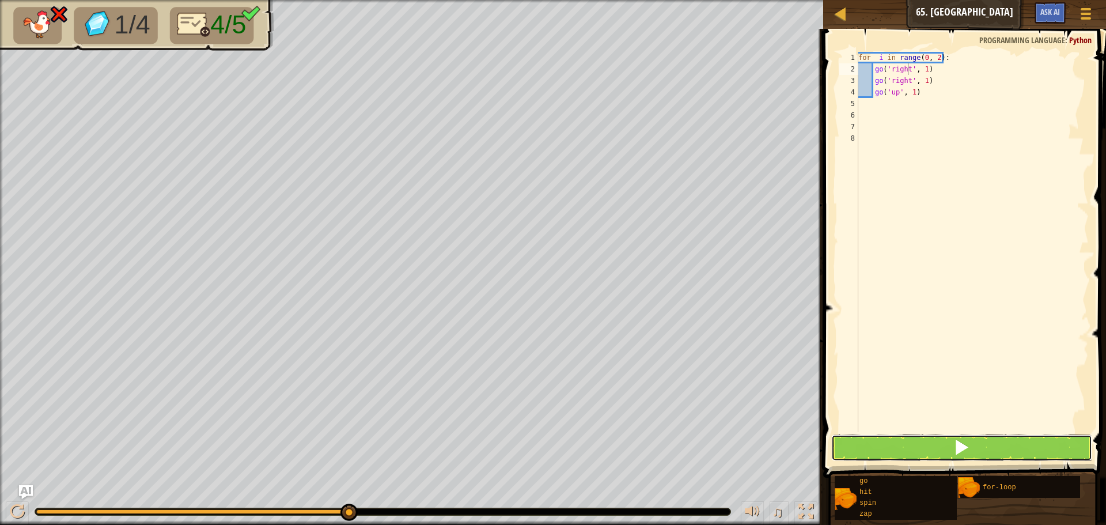
click at [891, 454] on button at bounding box center [961, 447] width 261 height 26
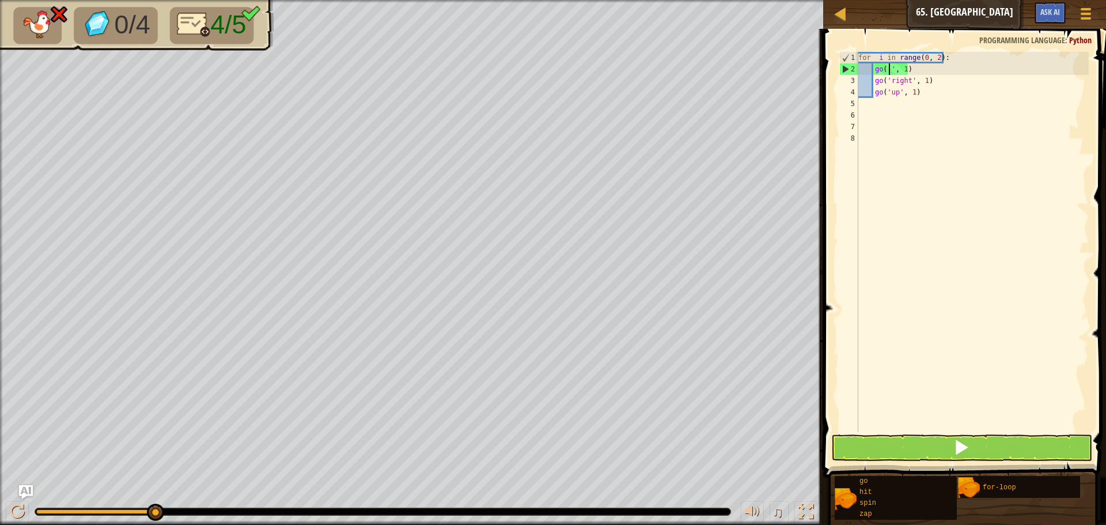
scroll to position [5, 3]
type textarea "('"
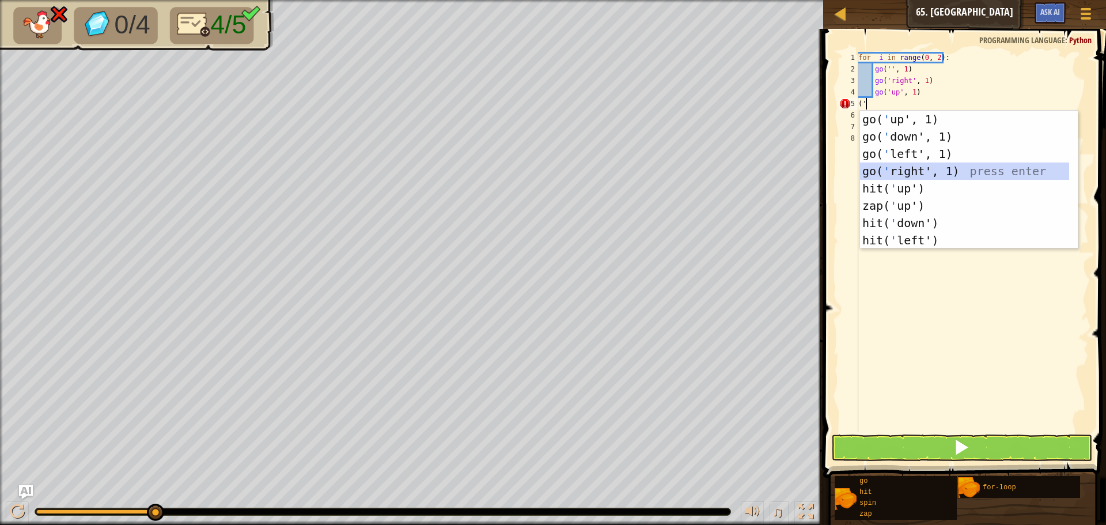
click at [962, 174] on div "go( ' up', 1) press enter go( ' down', 1) press enter go( ' left', 1) press ent…" at bounding box center [964, 197] width 209 height 173
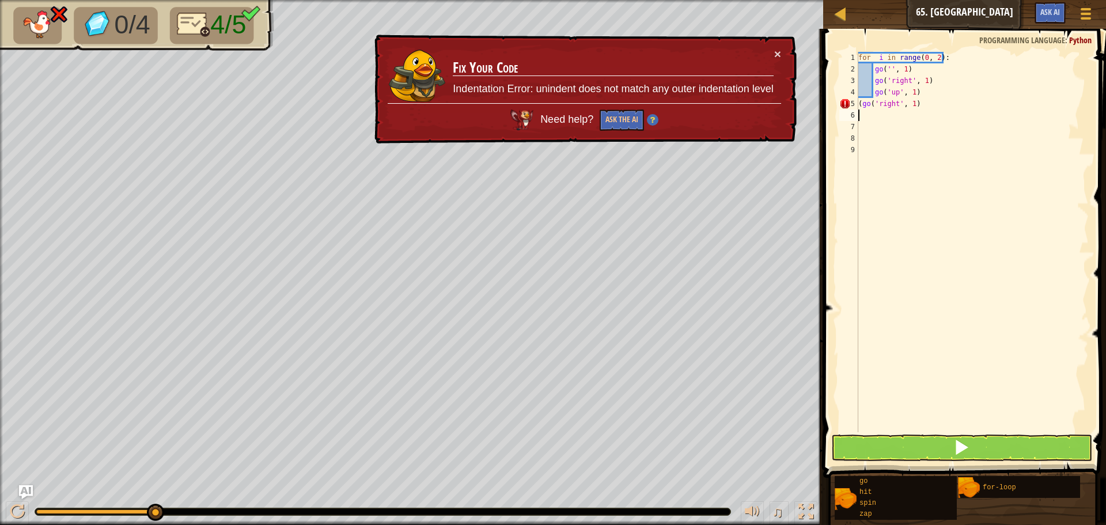
click at [858, 100] on div "for i in range ( 0 , 2 ) : go ( '' , 1 ) go ( 'right' , 1 ) go ( 'up' , 1 ) ( g…" at bounding box center [972, 253] width 233 height 403
click at [876, 105] on div "for i in range ( 0 , 2 ) : go ( '' , 1 ) go ( 'right' , 1 ) go ( 'up' , 1 ) ( g…" at bounding box center [972, 253] width 233 height 403
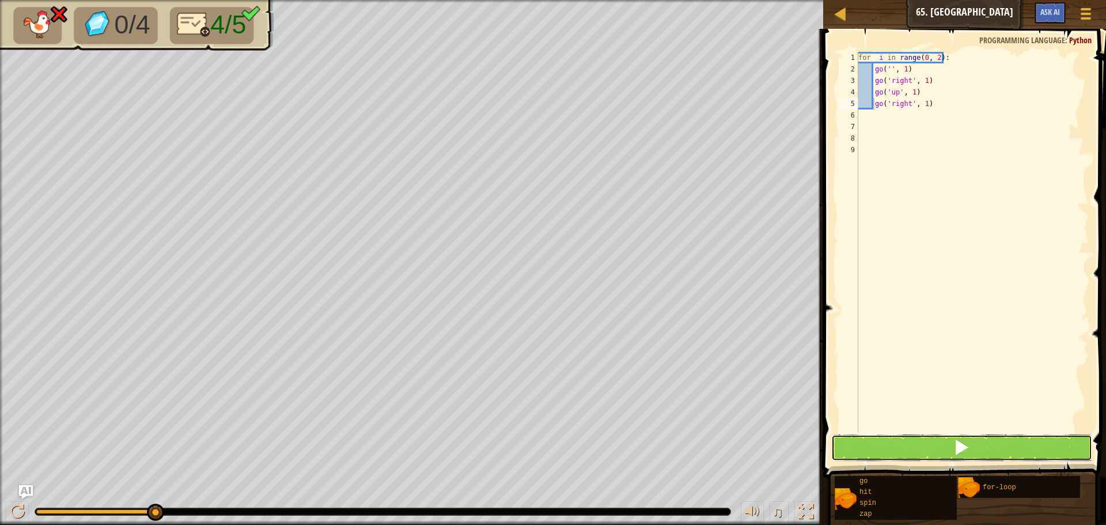
drag, startPoint x: 901, startPoint y: 446, endPoint x: 893, endPoint y: 451, distance: 9.3
click at [896, 449] on button at bounding box center [961, 447] width 261 height 26
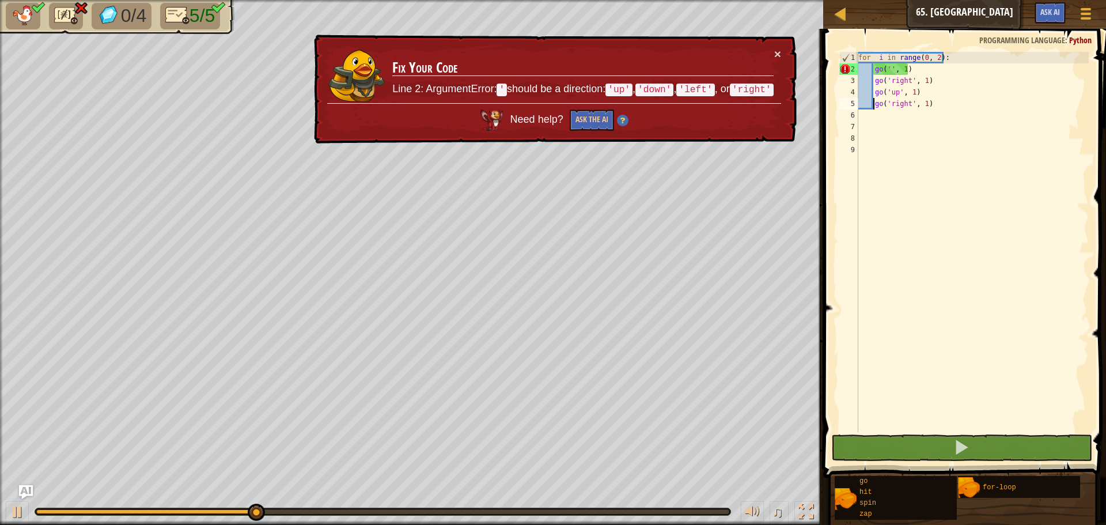
click at [887, 70] on div "for i in range ( 0 , 2 ) : go ( '' , 1 ) go ( 'right' , 1 ) go ( 'up' , 1 ) go …" at bounding box center [972, 253] width 233 height 403
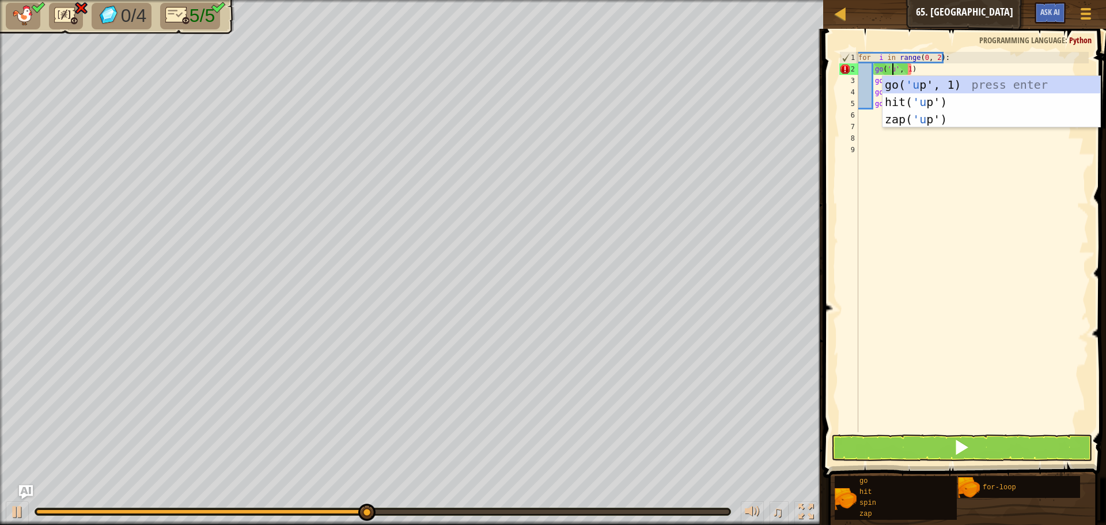
scroll to position [5, 3]
